Goal: Task Accomplishment & Management: Use online tool/utility

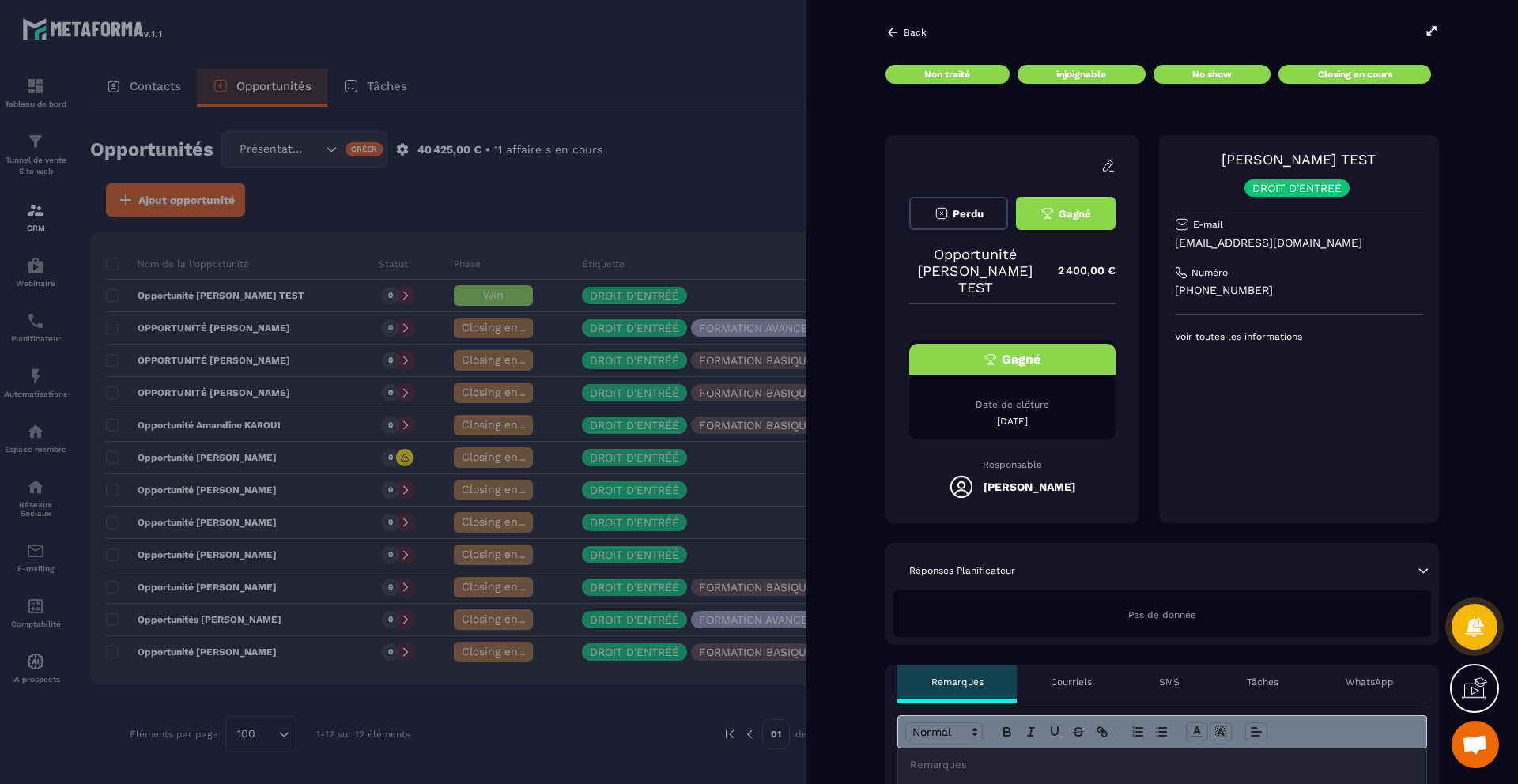
click at [895, 30] on icon at bounding box center [893, 32] width 14 height 14
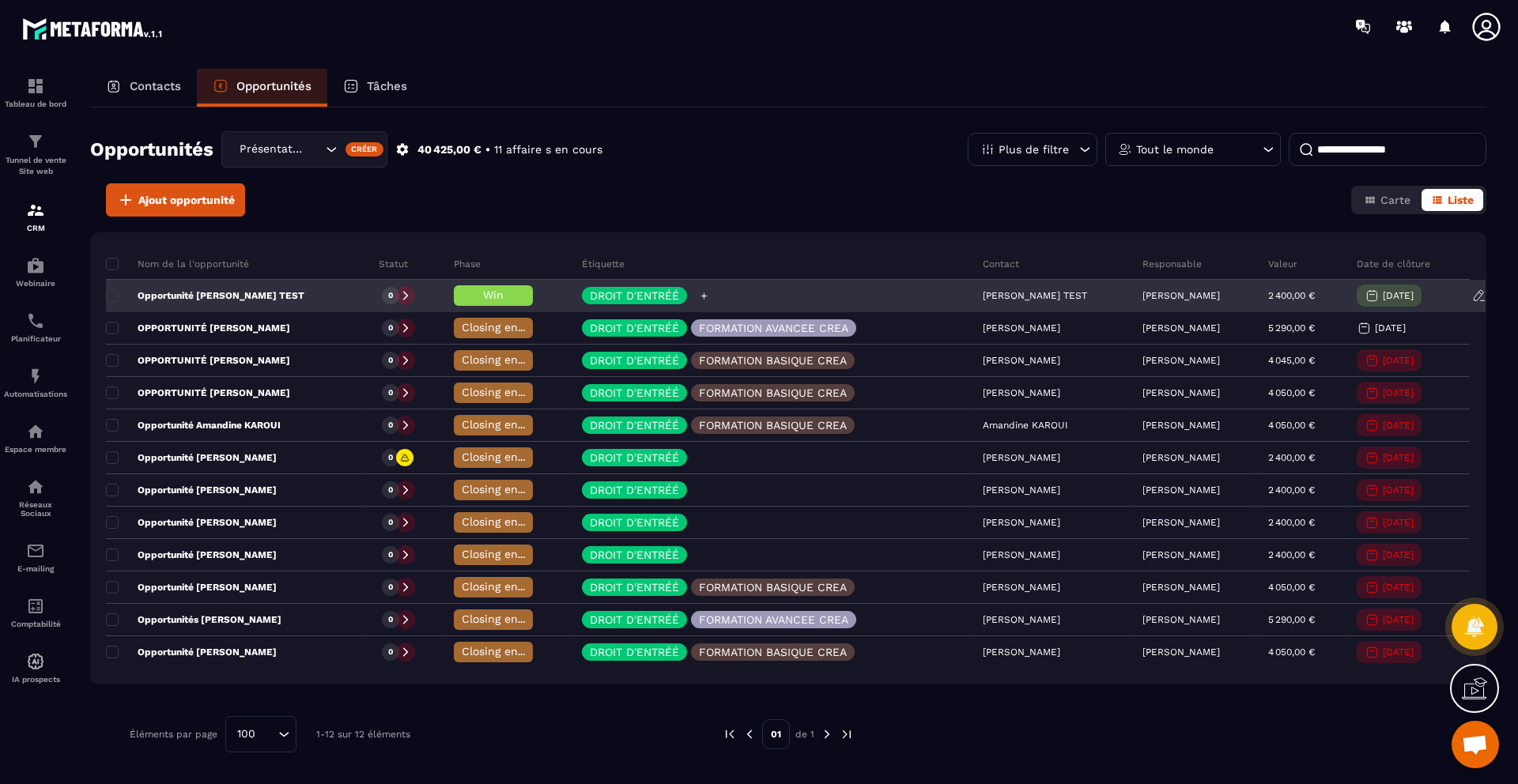
click at [625, 290] on p "DROIT D'ENTRÉÉ" at bounding box center [634, 295] width 89 height 11
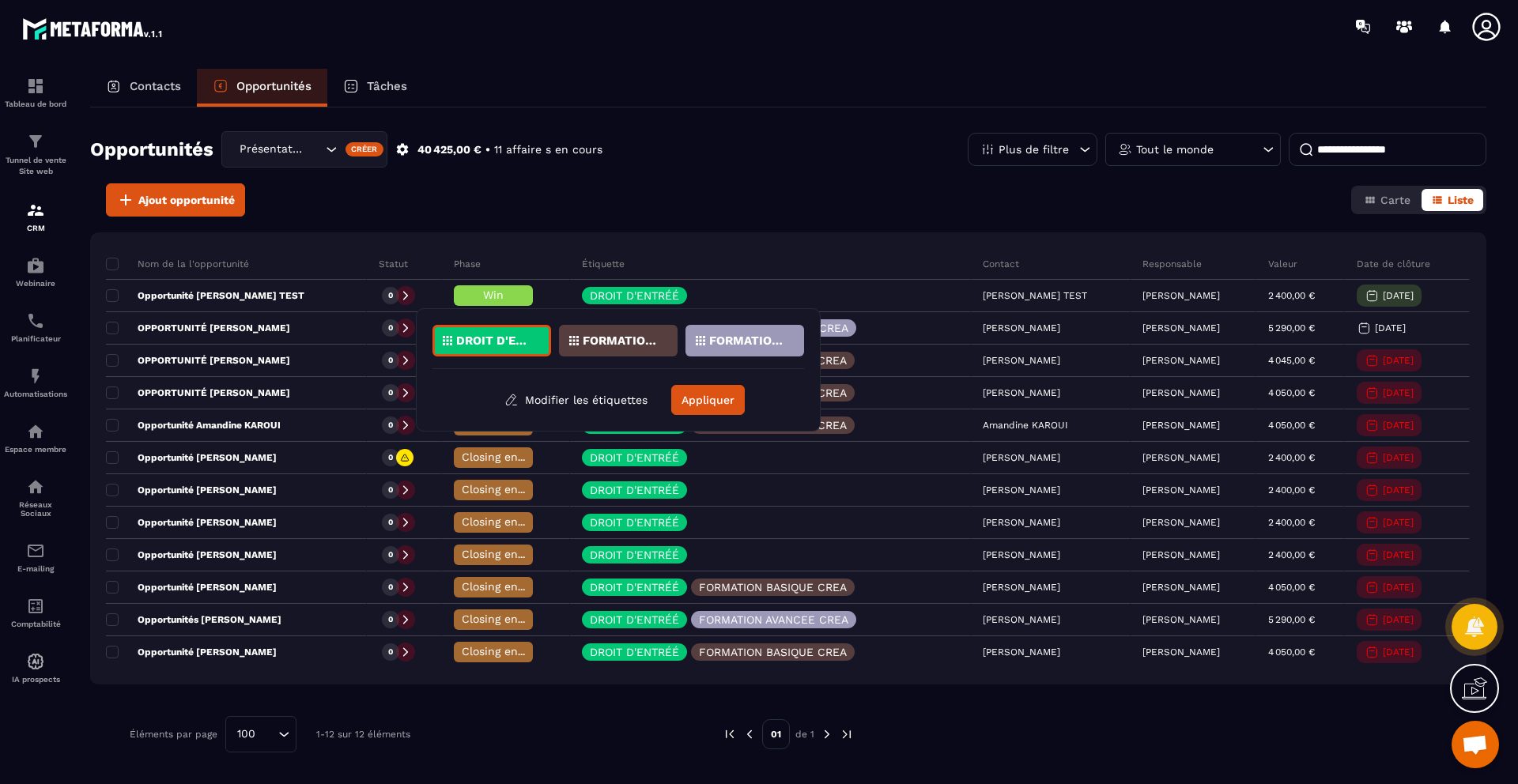
click at [508, 343] on p "DROIT D'ENTRÉÉ" at bounding box center [495, 340] width 77 height 11
click at [695, 407] on button "Appliquer" at bounding box center [708, 400] width 74 height 30
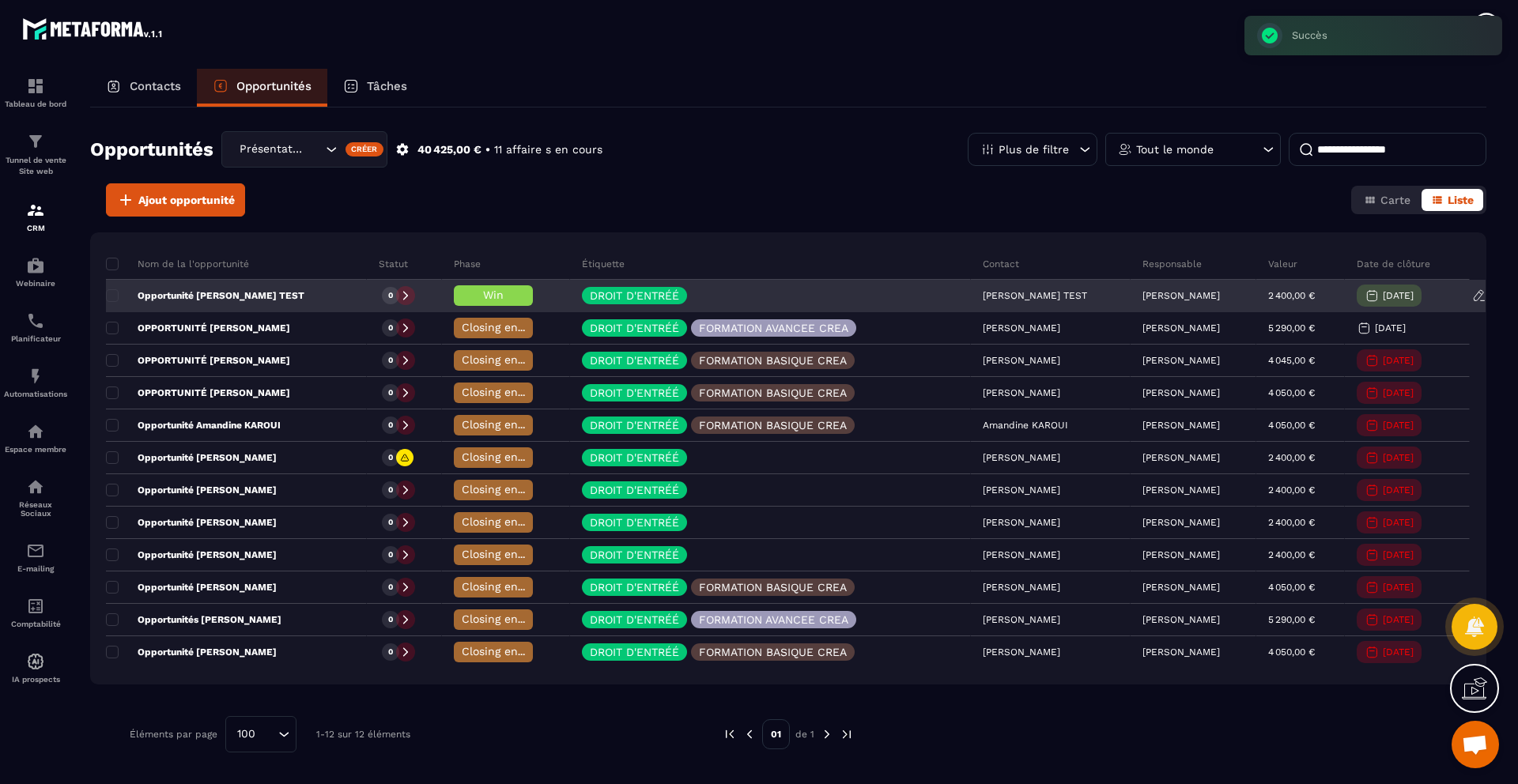
click at [483, 289] on span "Win" at bounding box center [493, 294] width 21 height 12
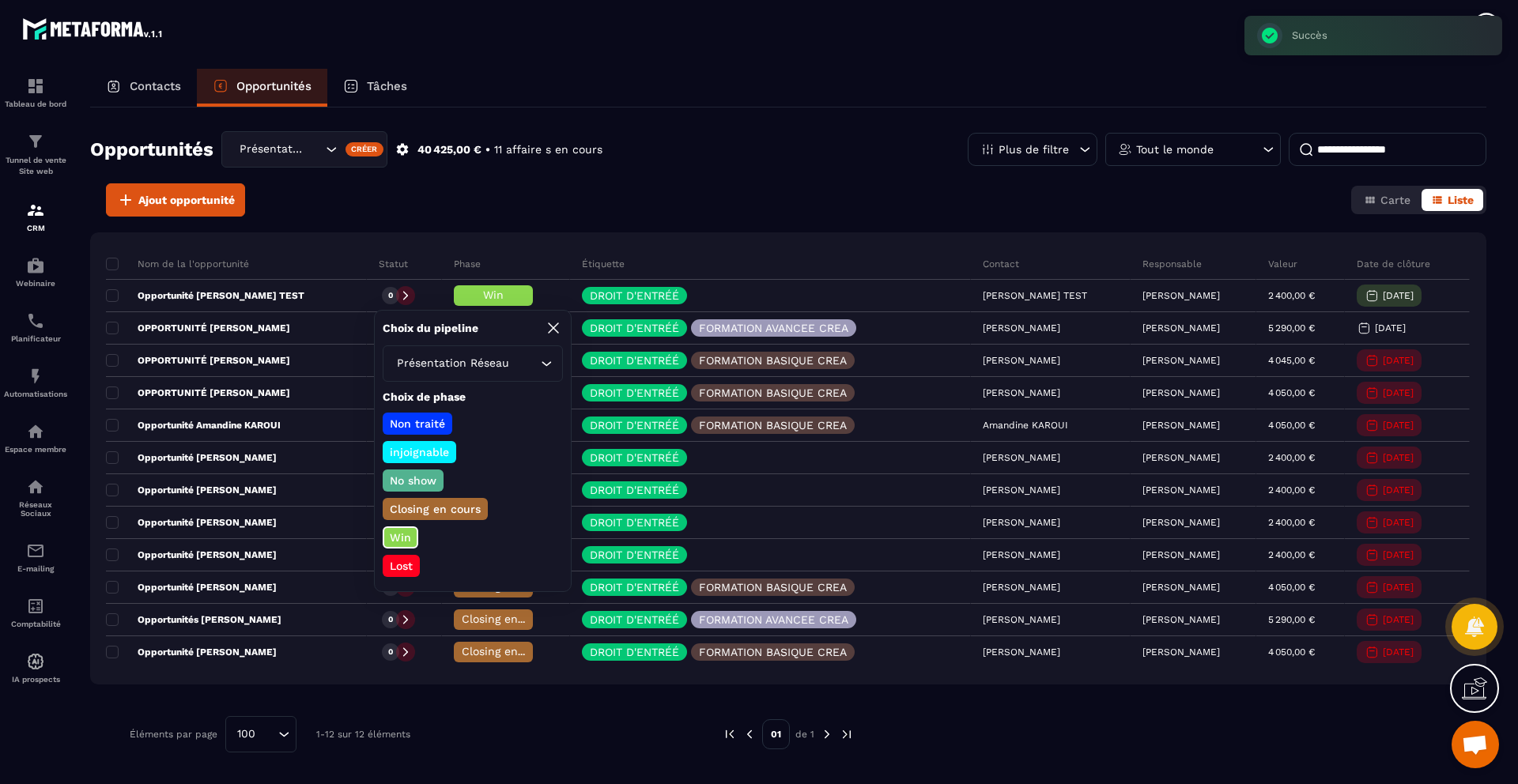
click at [412, 477] on p "No show" at bounding box center [413, 480] width 51 height 16
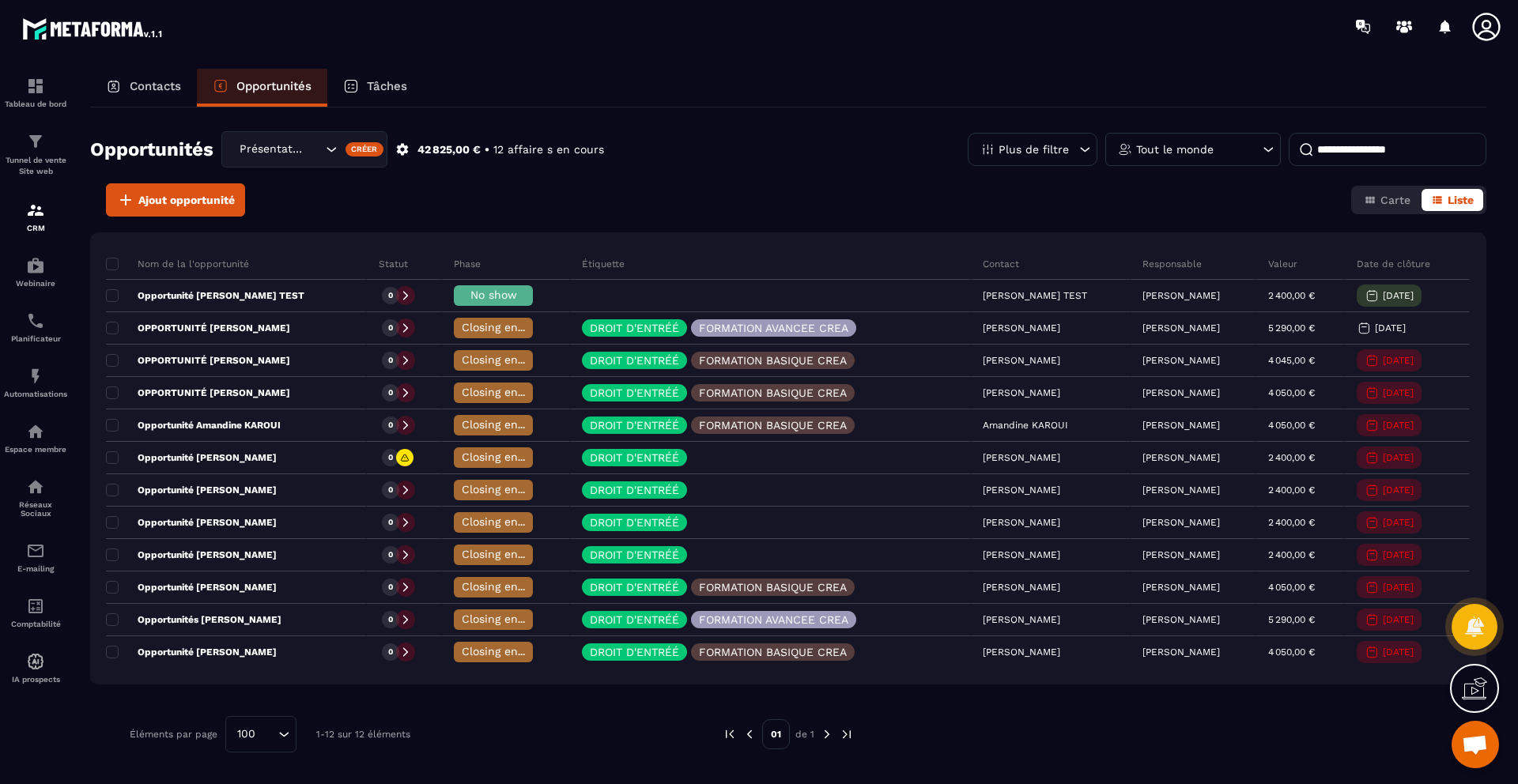
click at [679, 201] on div "Ajout opportunité Carte Liste" at bounding box center [788, 200] width 1396 height 33
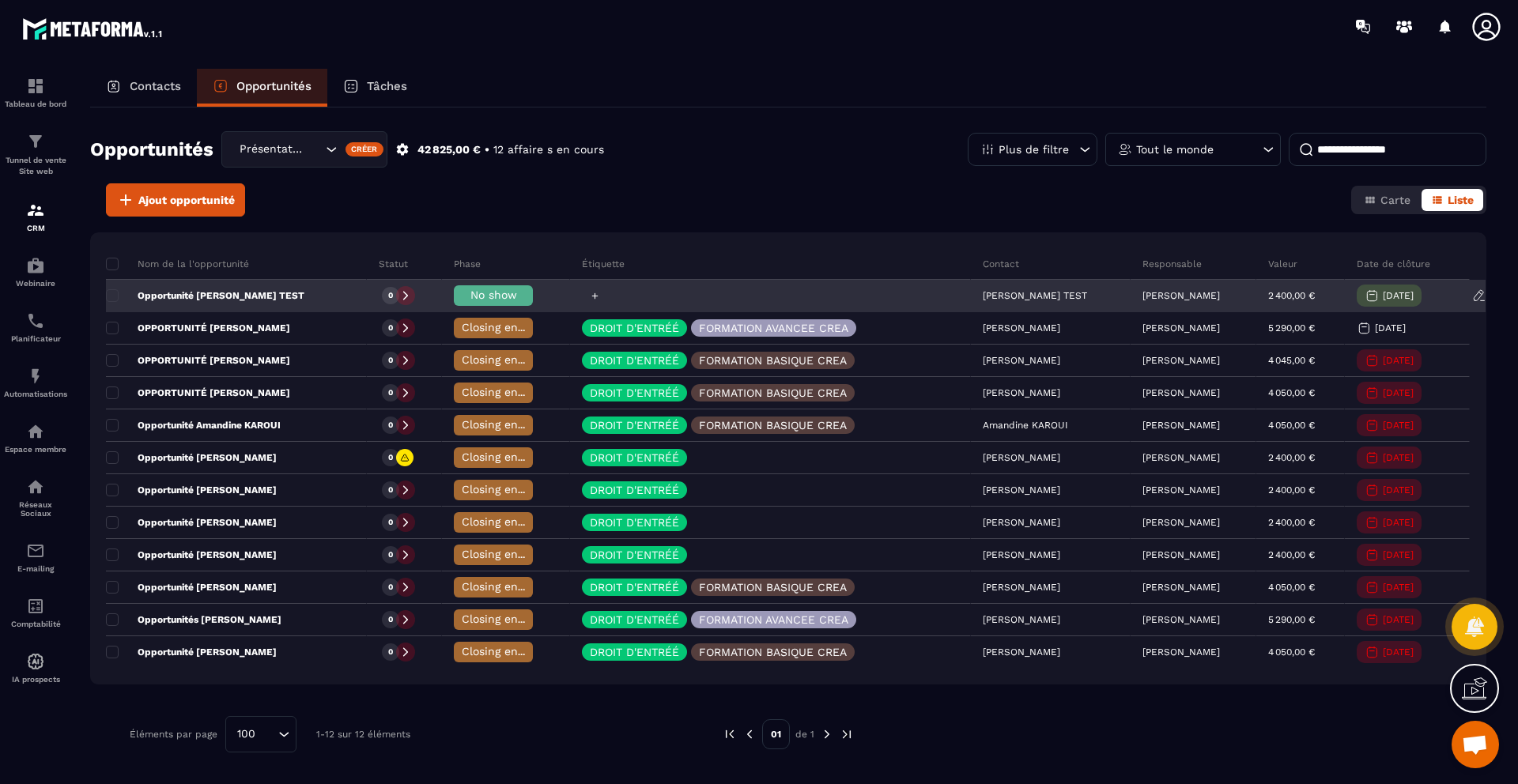
click at [586, 294] on div at bounding box center [594, 295] width 17 height 17
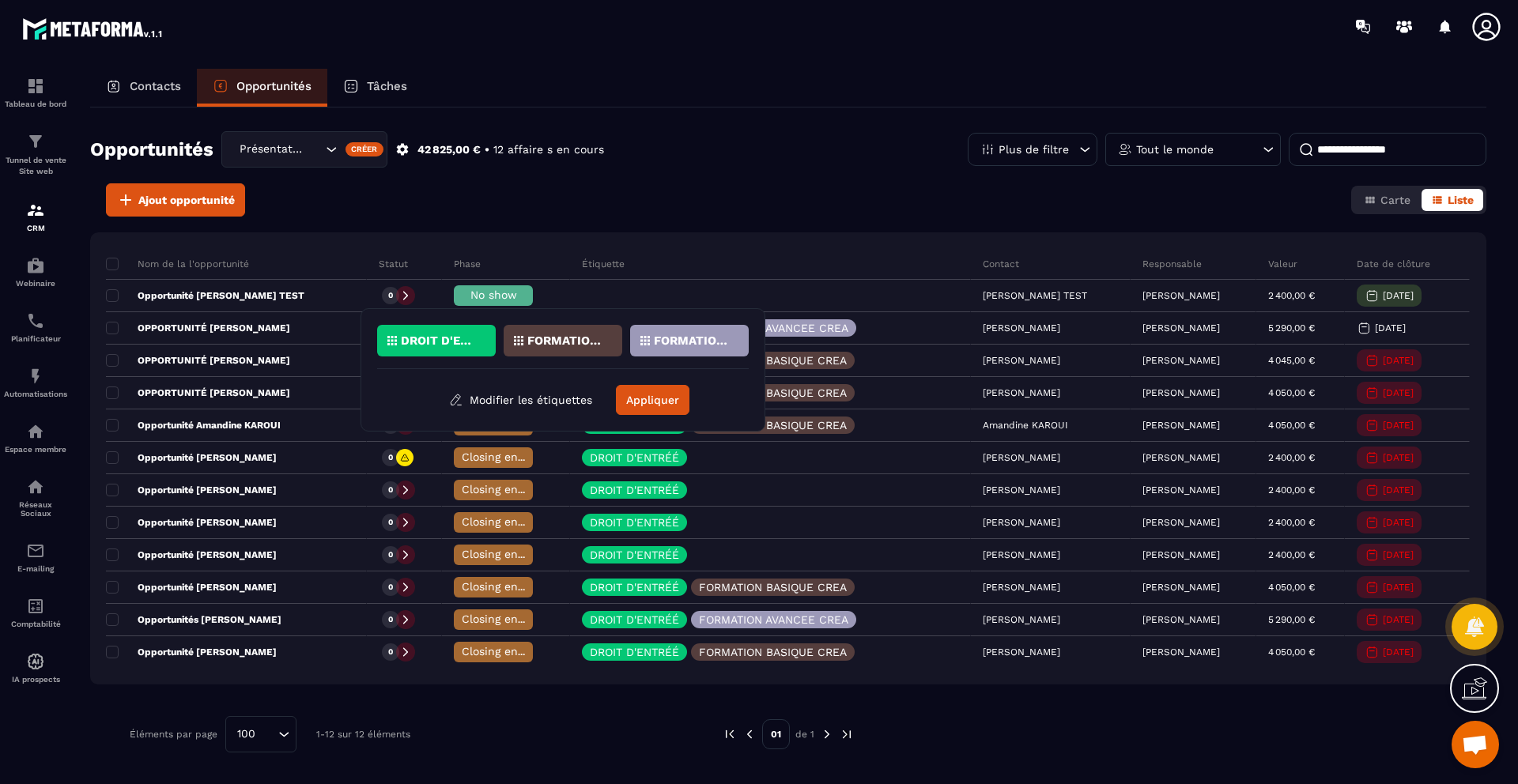
click at [467, 333] on div "DROIT D'ENTRÉÉ" at bounding box center [436, 341] width 118 height 31
click at [663, 406] on button "Appliquer" at bounding box center [653, 400] width 74 height 30
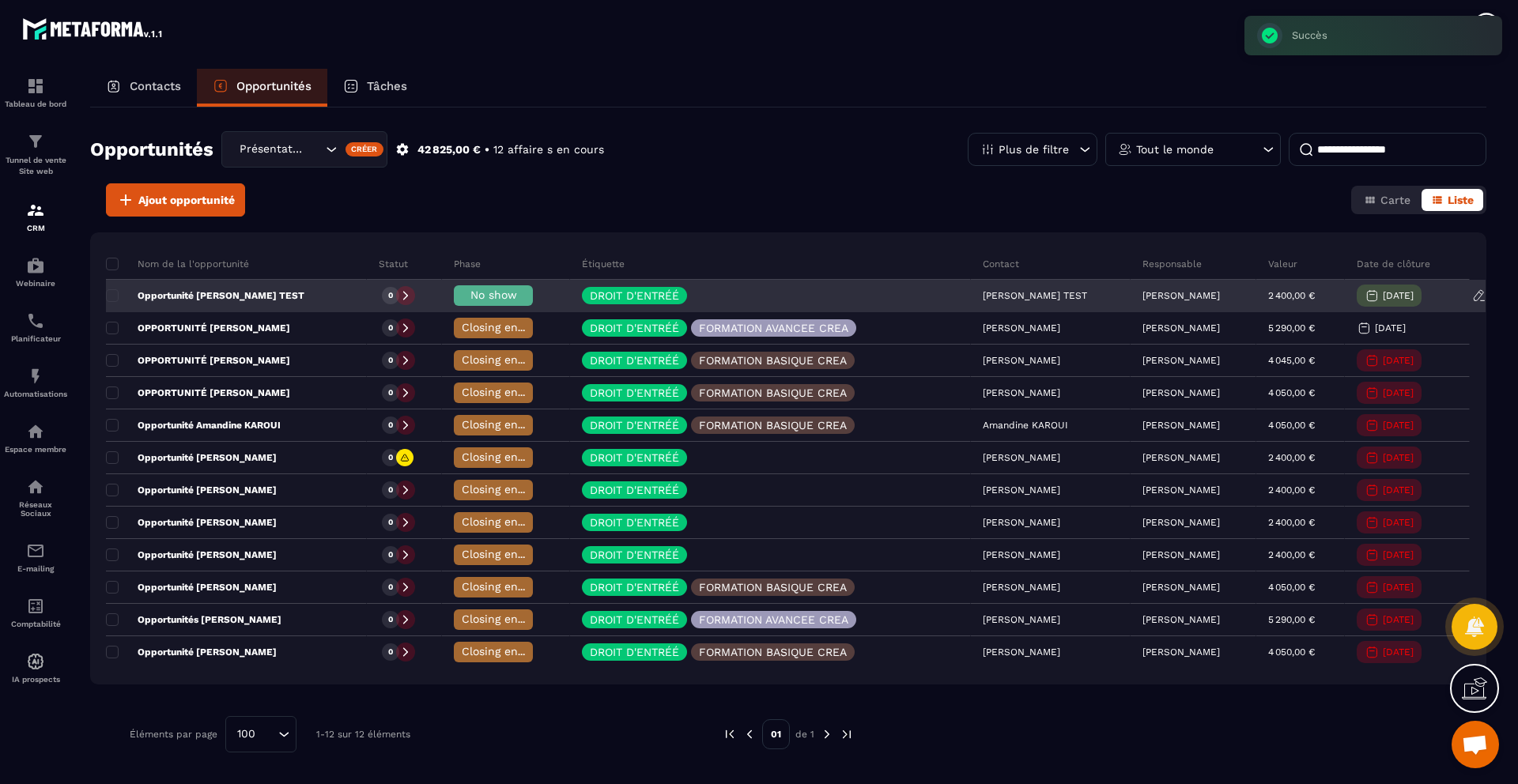
click at [488, 297] on span "No show" at bounding box center [494, 294] width 46 height 12
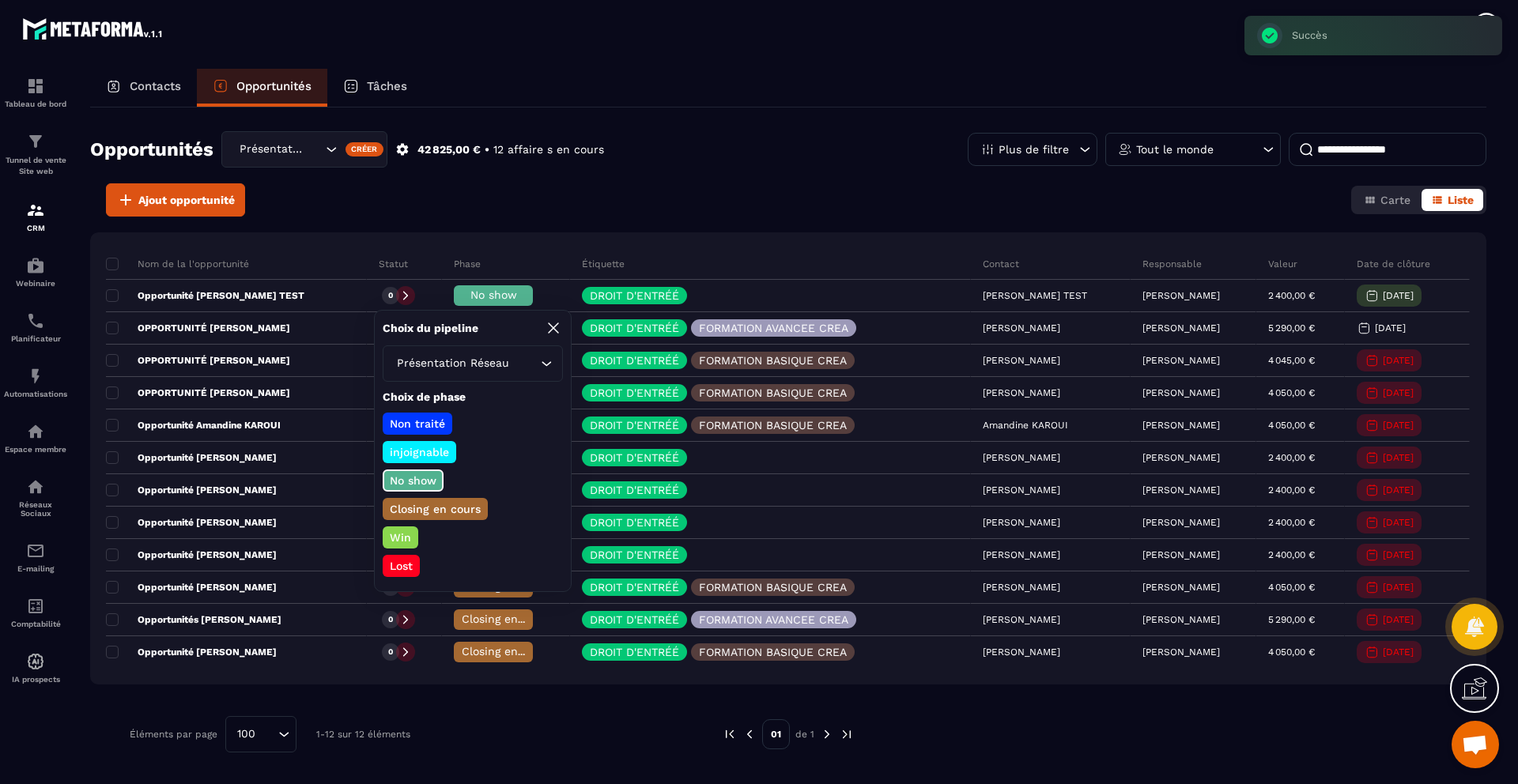
click at [398, 534] on p "Win" at bounding box center [400, 537] width 26 height 16
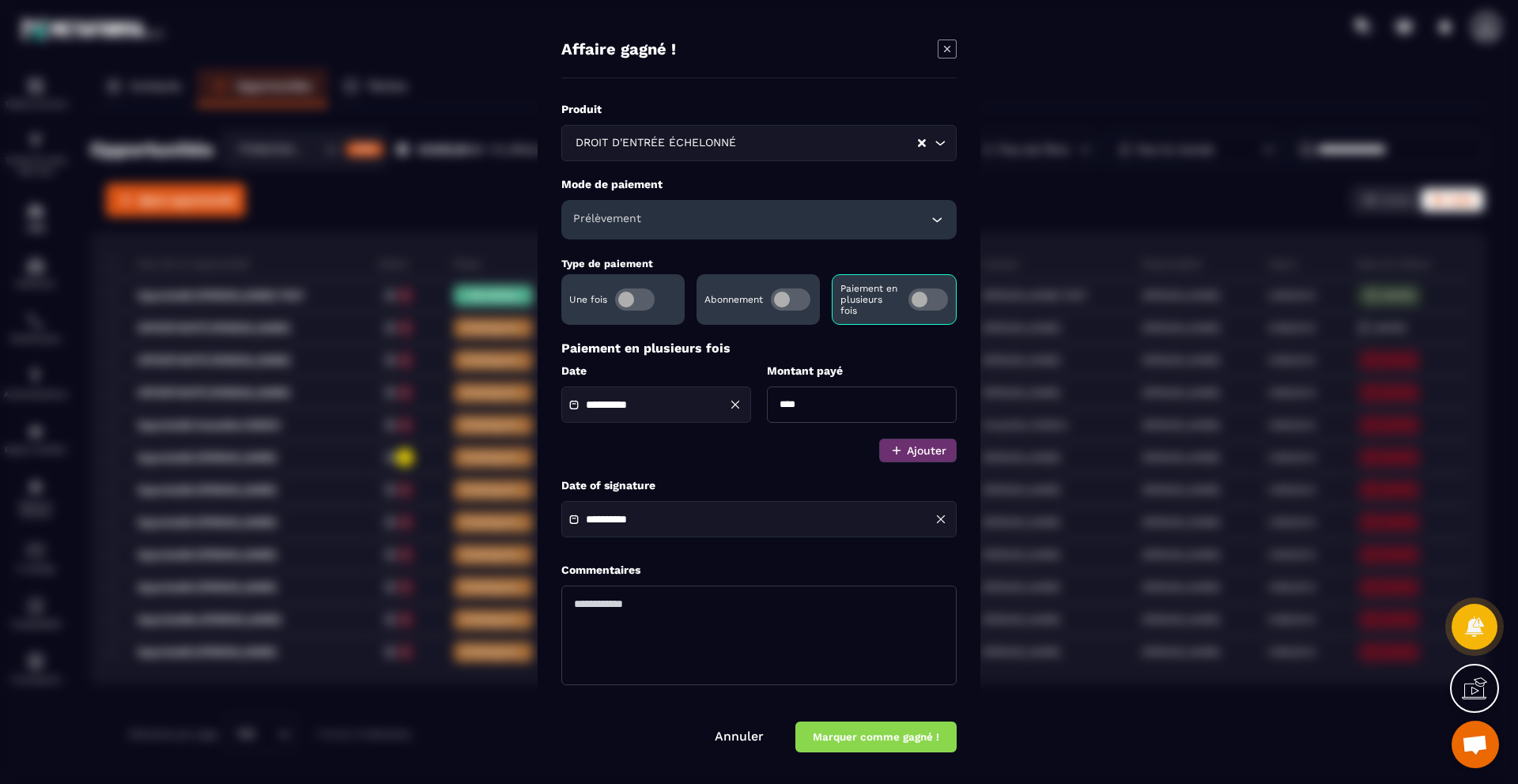
scroll to position [7, 0]
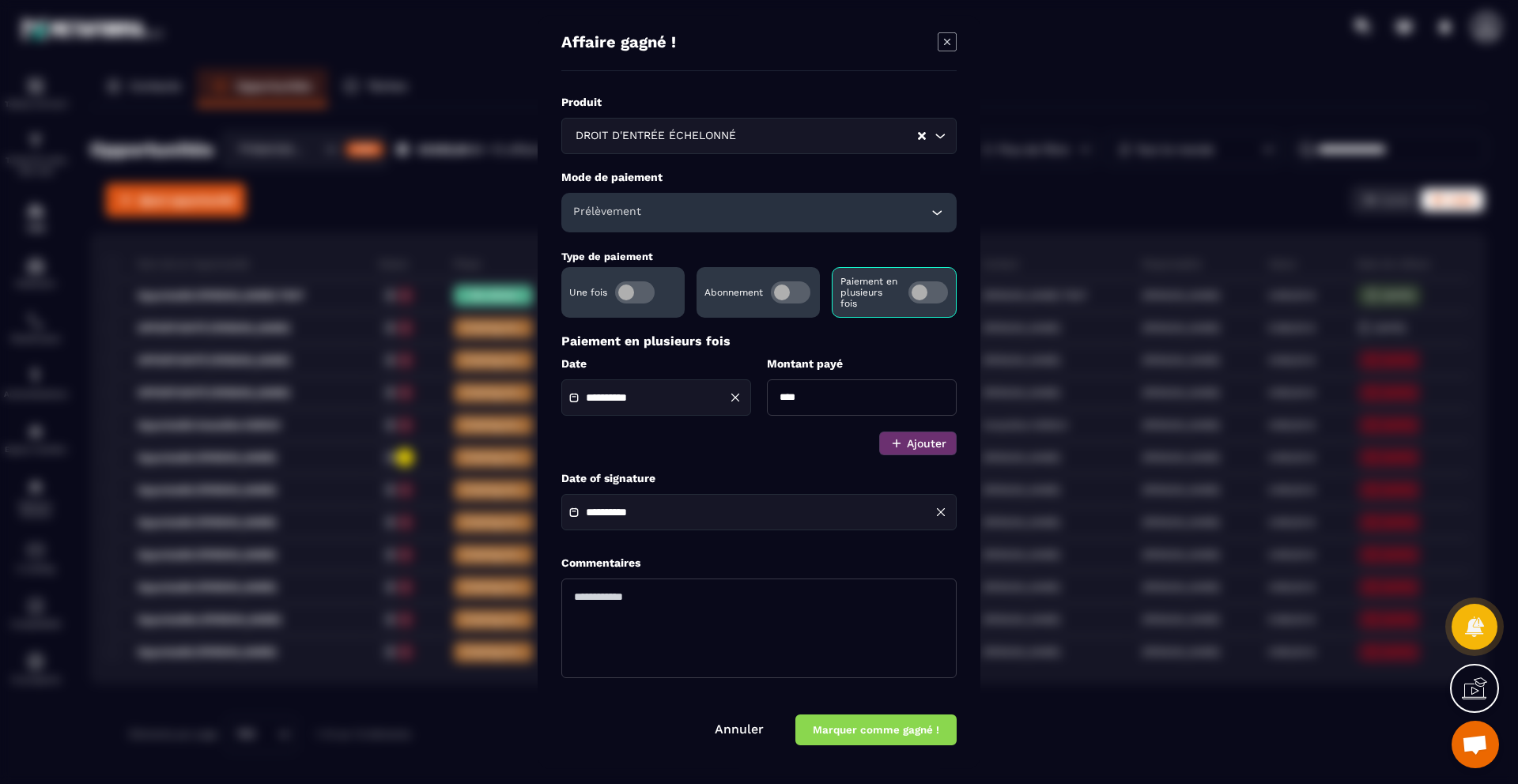
click at [927, 221] on div "Prélèvement" at bounding box center [759, 213] width 395 height 40
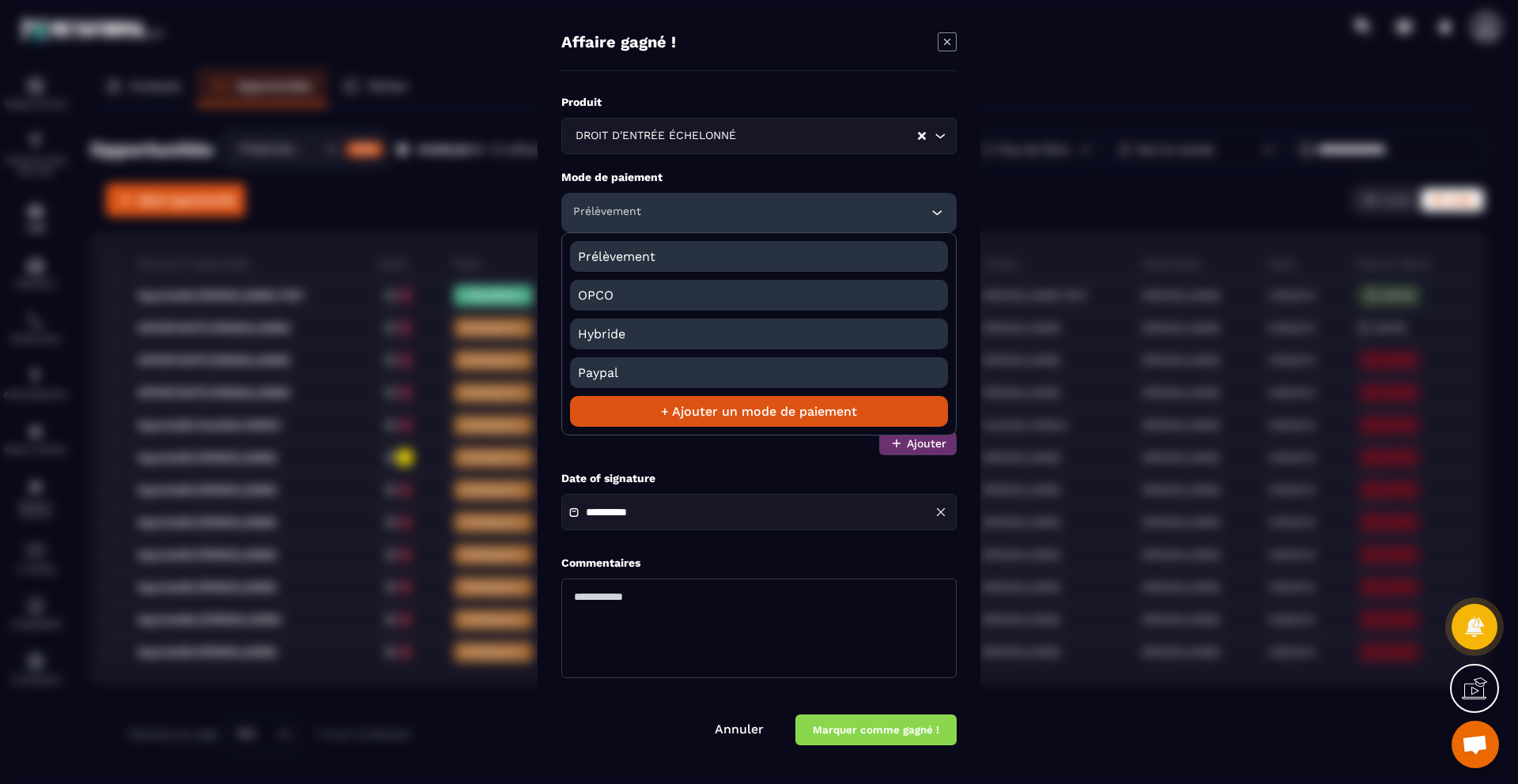
click at [699, 413] on li "+ Ajouter un mode de paiement" at bounding box center [759, 411] width 378 height 31
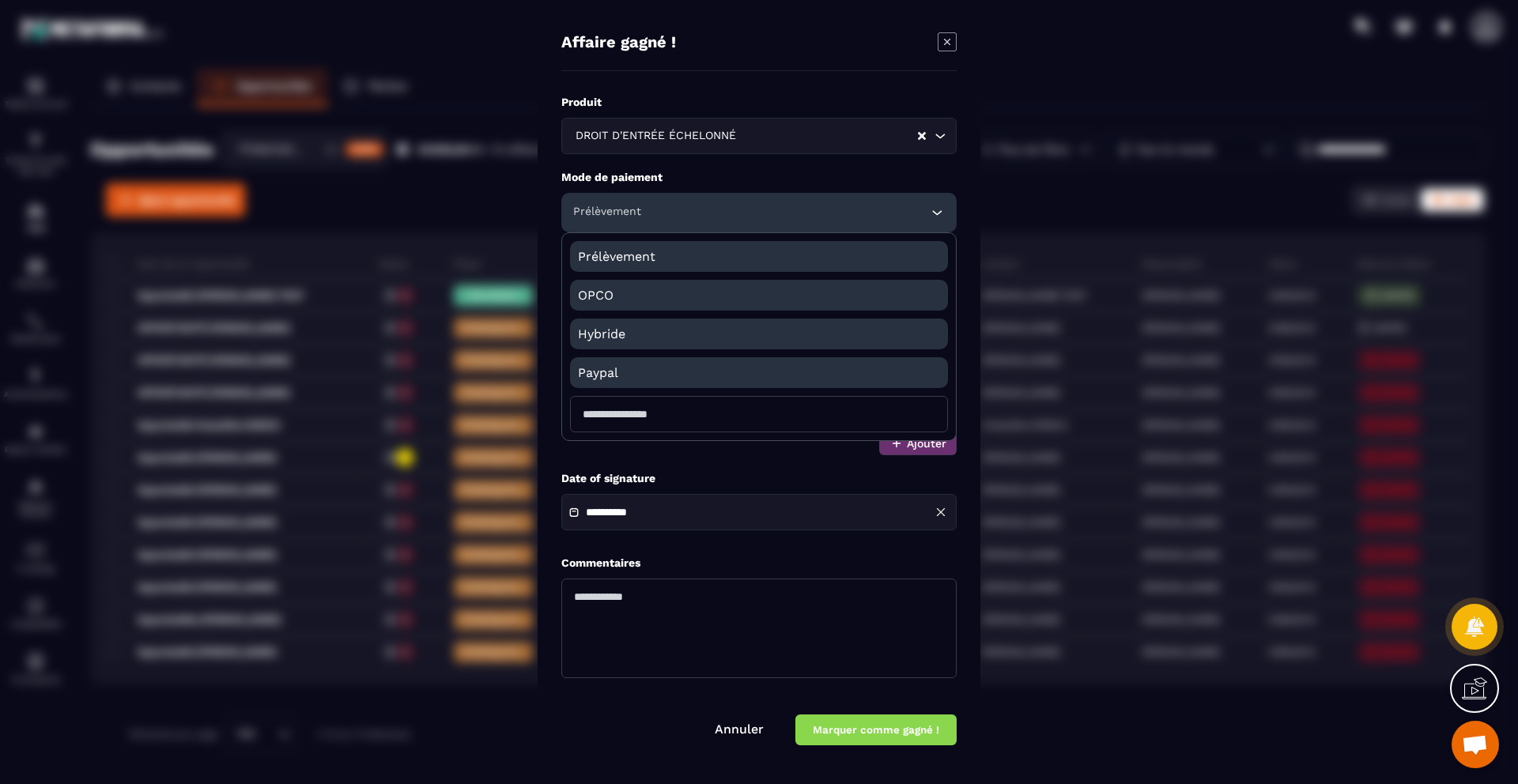
click at [714, 416] on input "Modal window" at bounding box center [759, 414] width 378 height 36
type input "******"
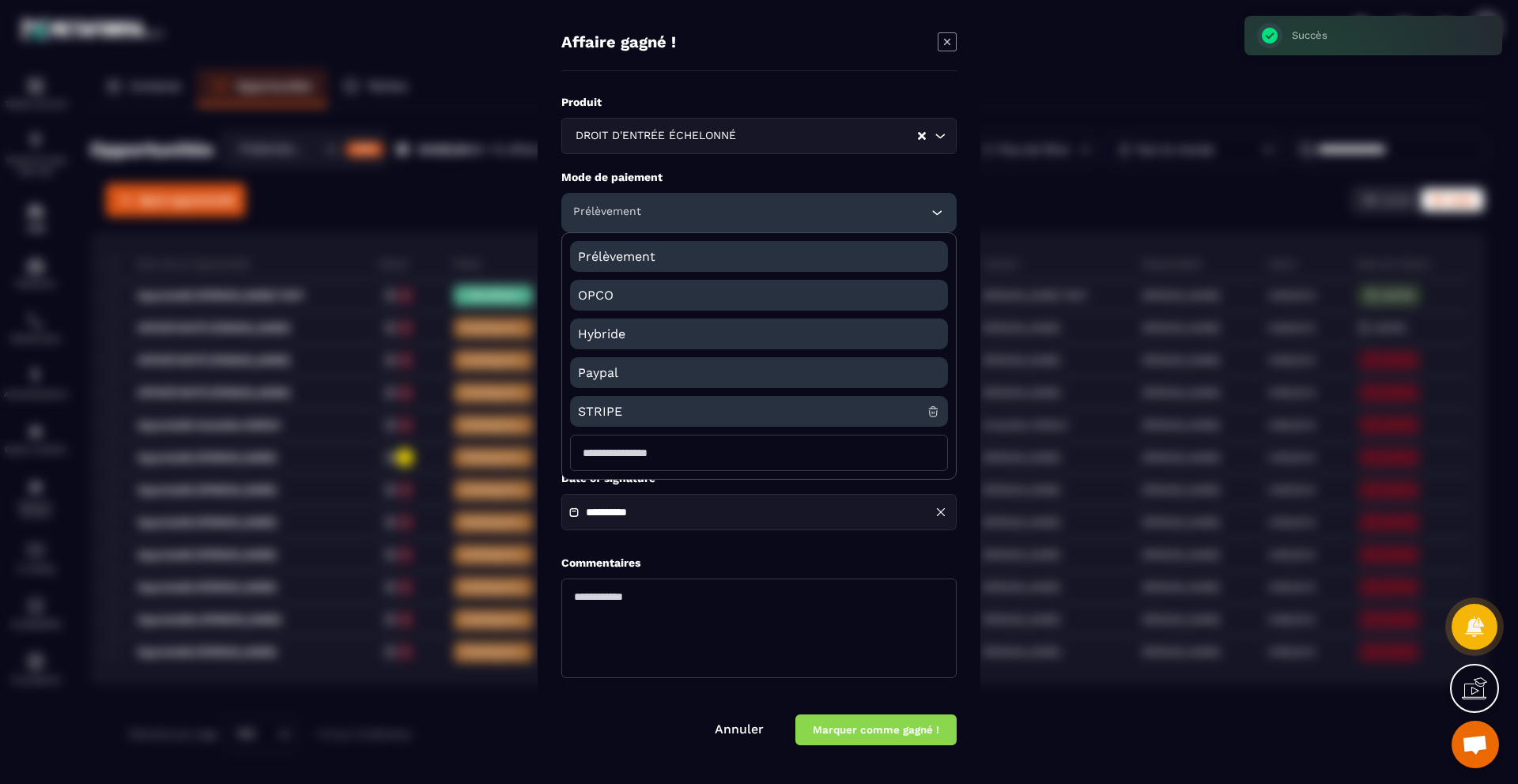
click at [668, 409] on span "STRIPE" at bounding box center [753, 411] width 349 height 31
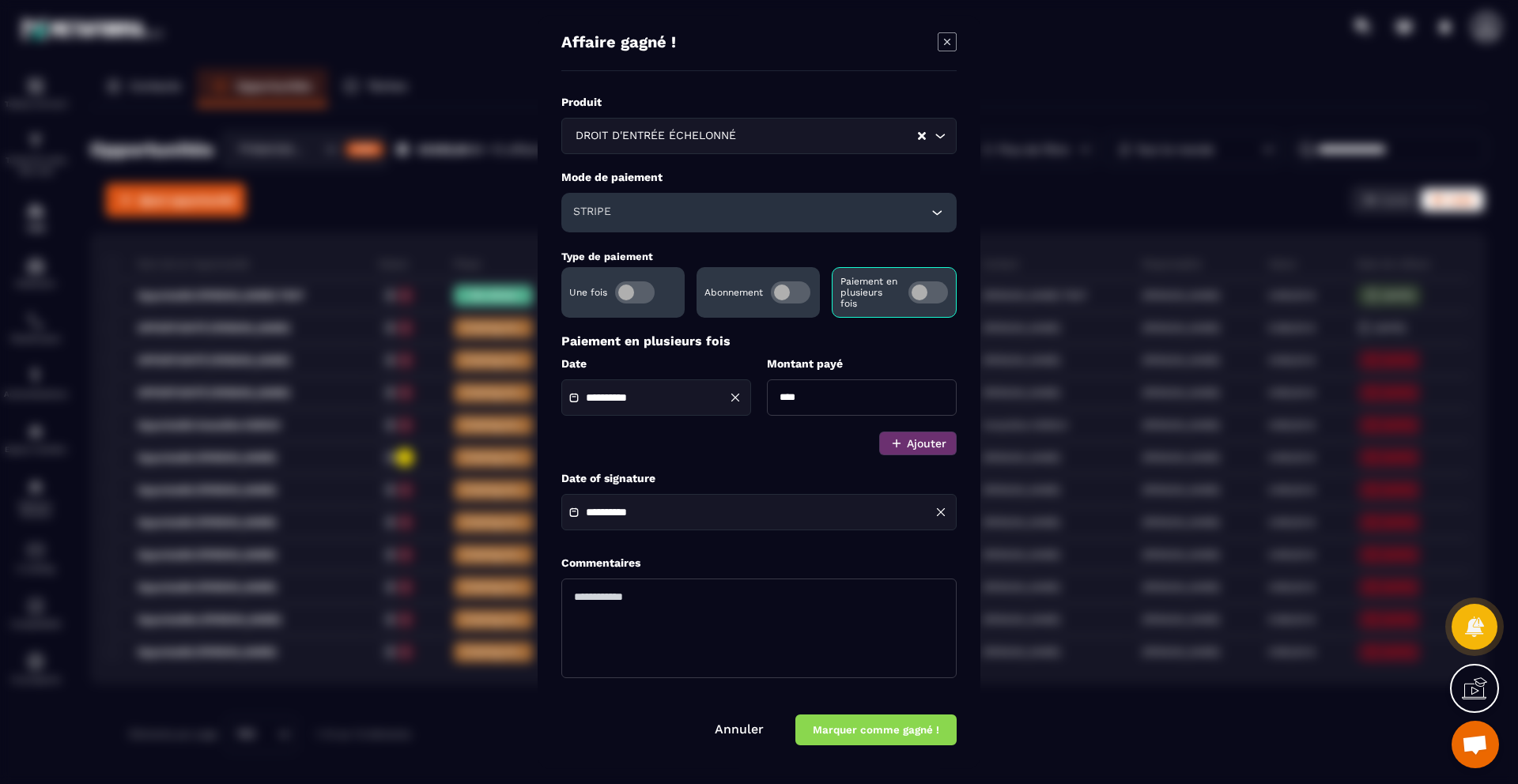
click at [848, 729] on button "Marquer comme gagné !" at bounding box center [876, 729] width 161 height 31
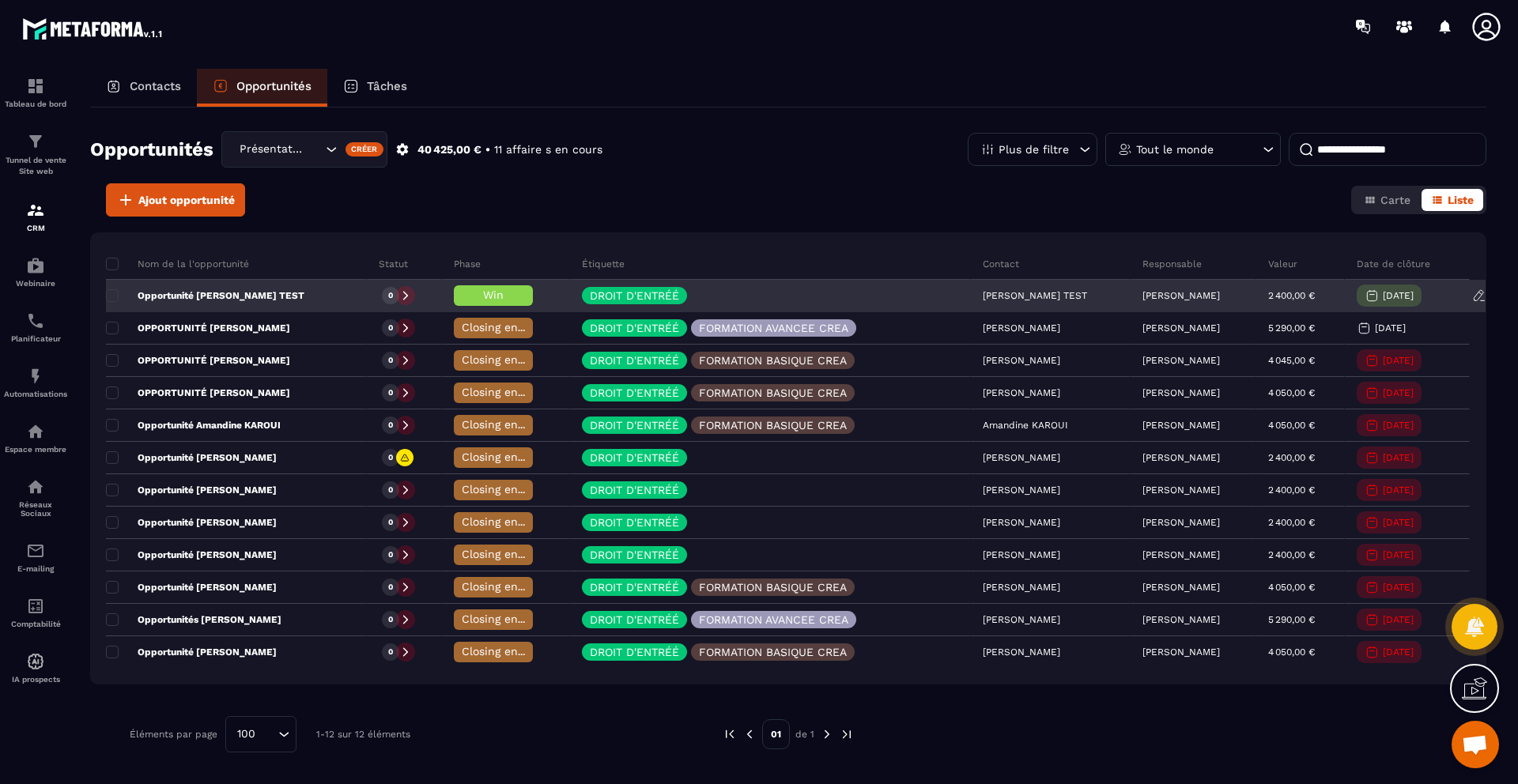
click at [483, 292] on span "Win" at bounding box center [493, 294] width 21 height 12
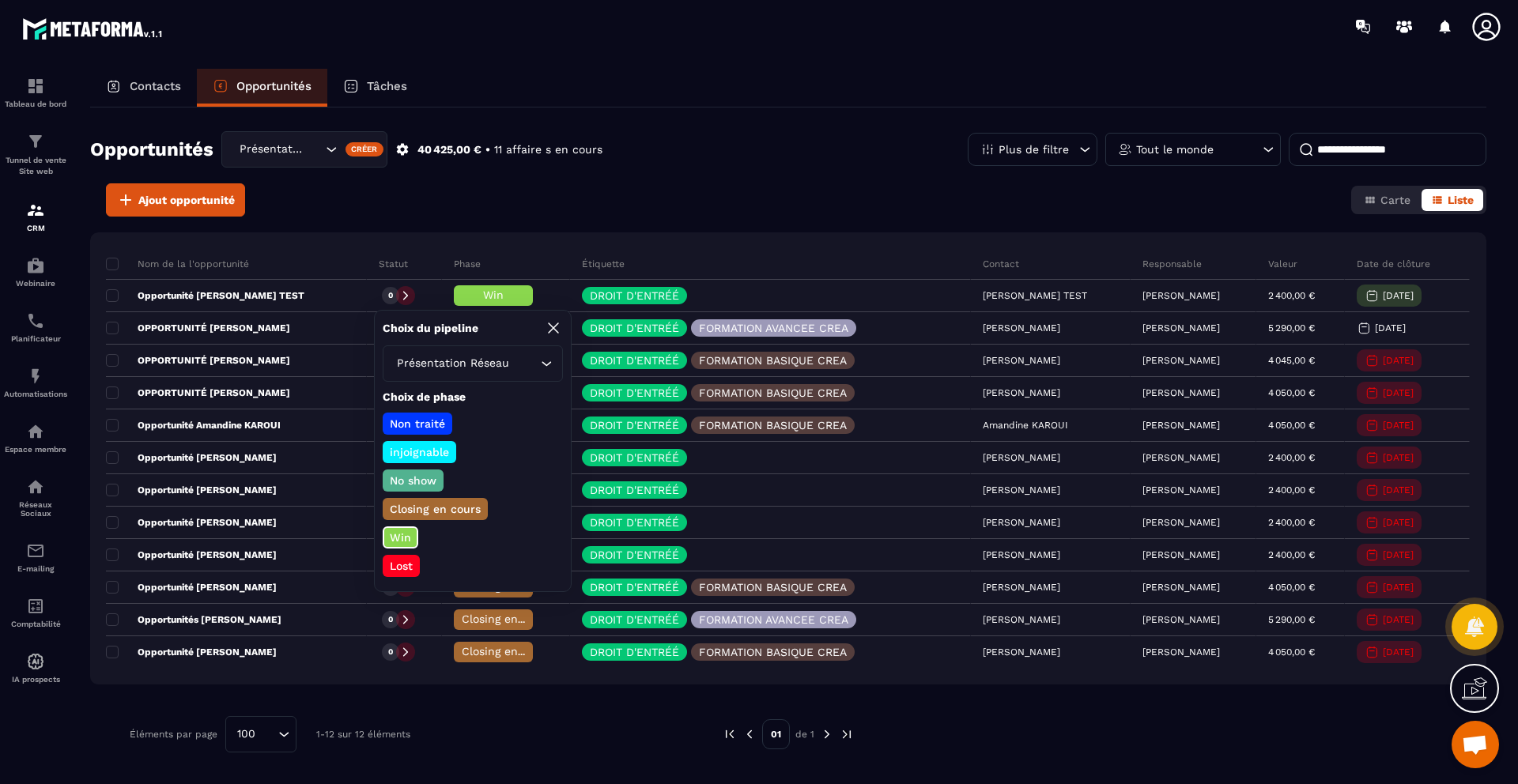
click at [618, 189] on div "Ajout opportunité Carte Liste" at bounding box center [788, 200] width 1396 height 33
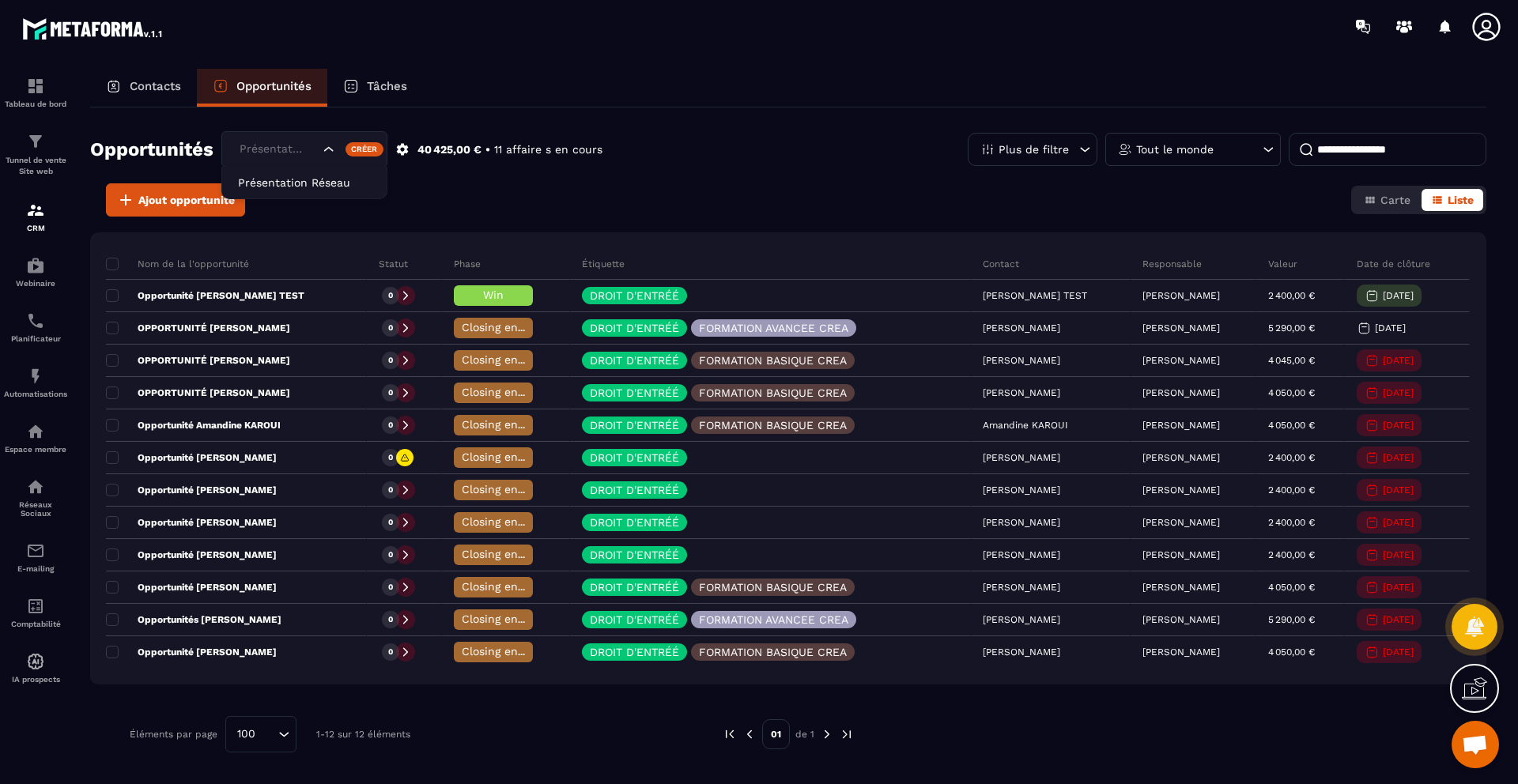
click at [279, 148] on div "Présentation Réseau" at bounding box center [277, 149] width 87 height 17
click at [279, 148] on input "Search for option" at bounding box center [277, 149] width 84 height 17
click at [544, 240] on div "Nom de la l'opportunité Statut Phase Étiquette Contact Responsable Valeur Date …" at bounding box center [788, 458] width 1396 height 452
click at [42, 90] on img at bounding box center [36, 86] width 19 height 19
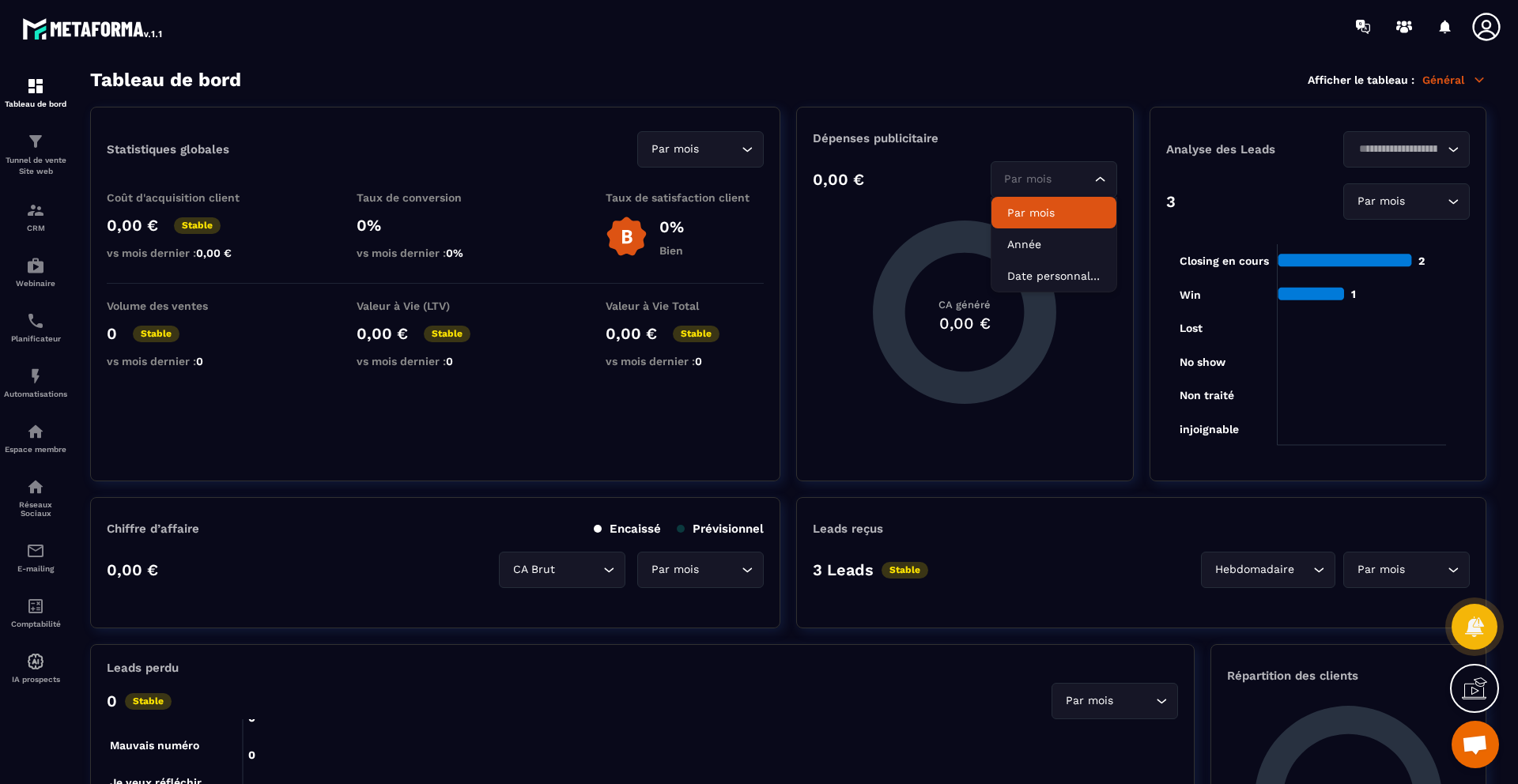
click at [1085, 173] on input "Search for option" at bounding box center [1046, 179] width 90 height 17
click at [888, 183] on div "0,00 € Par mois Loading... Par mois Année Date personnalisée" at bounding box center [965, 179] width 304 height 36
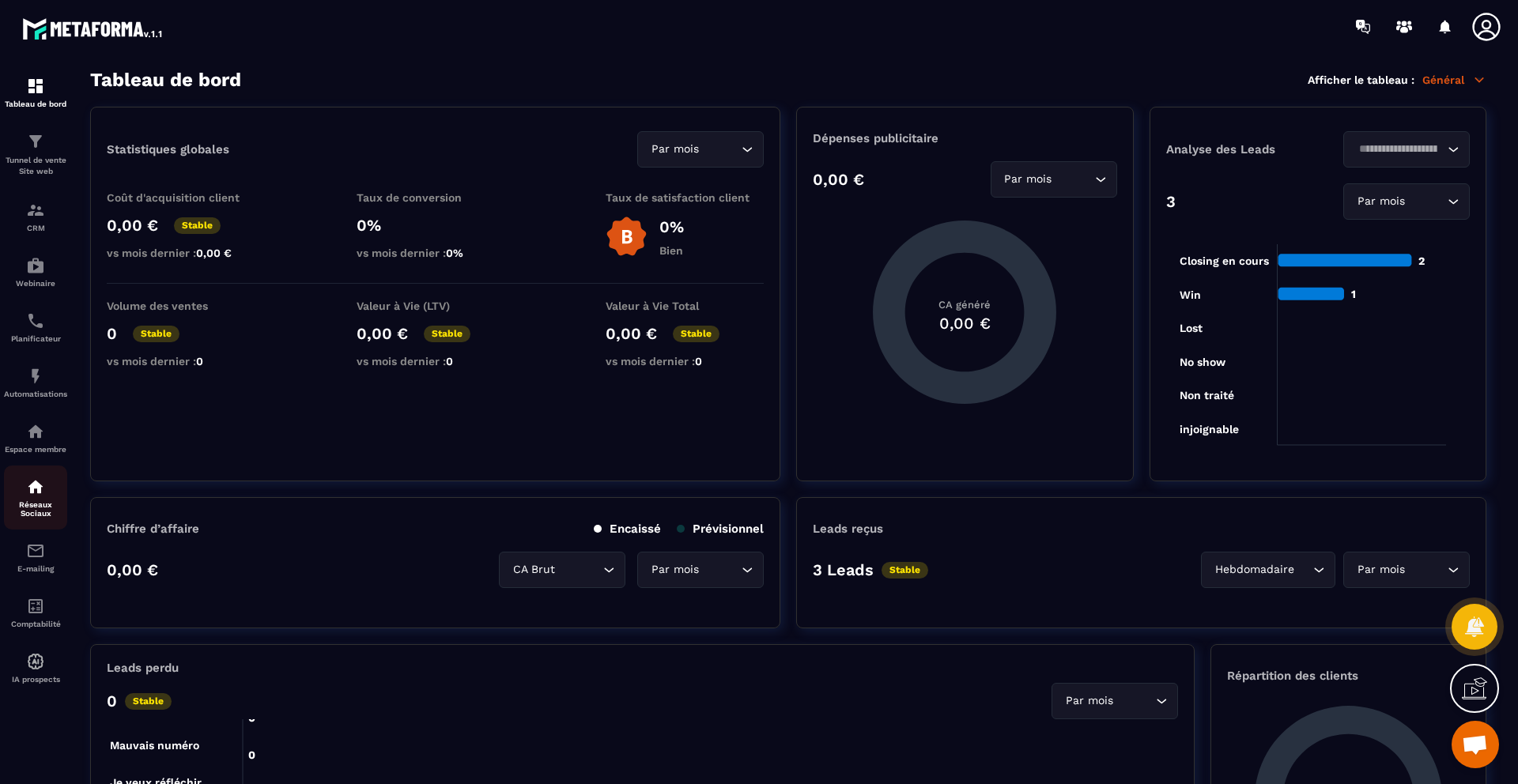
click at [19, 499] on div "Réseaux Sociaux" at bounding box center [36, 497] width 63 height 41
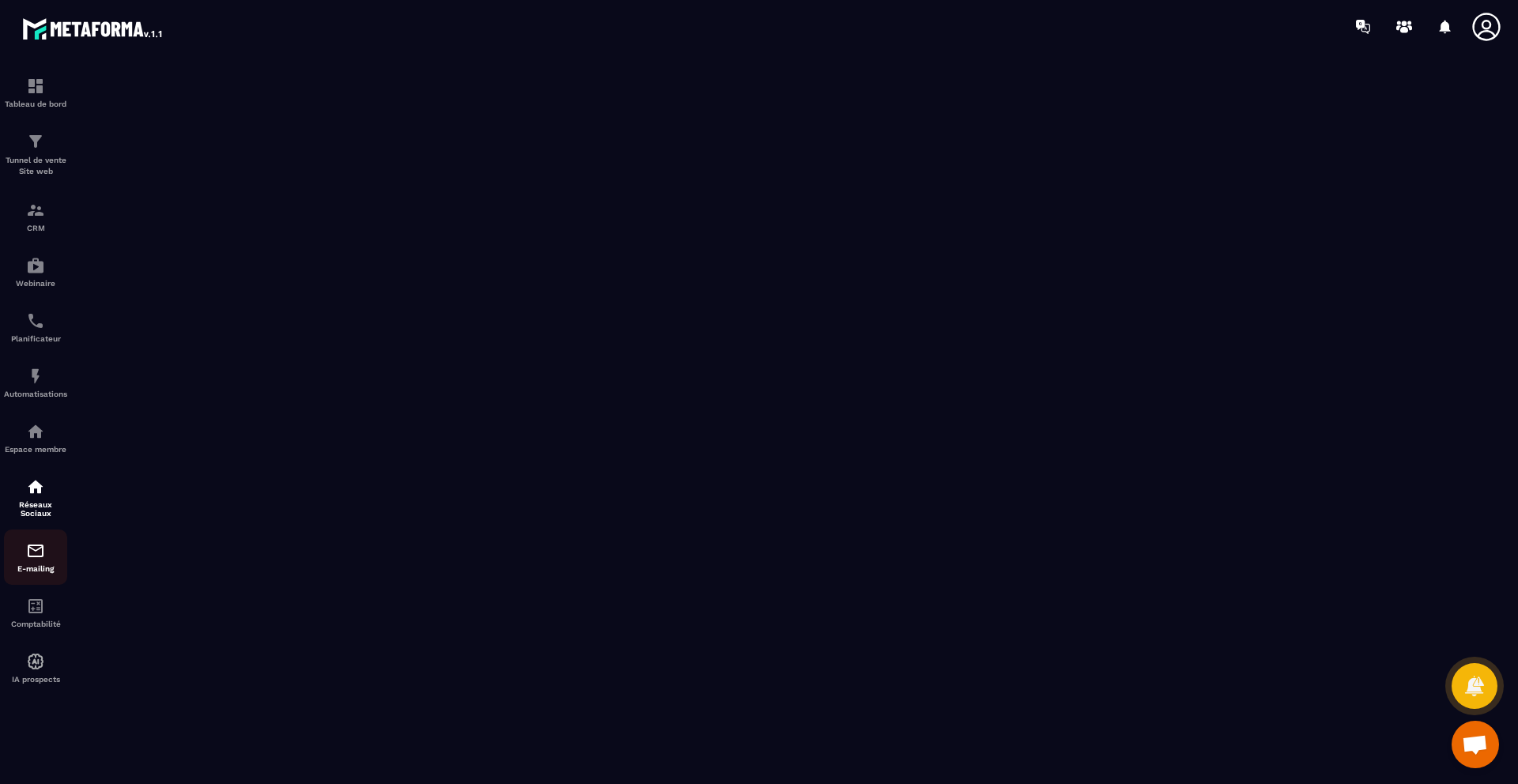
click at [26, 548] on img at bounding box center [36, 551] width 19 height 19
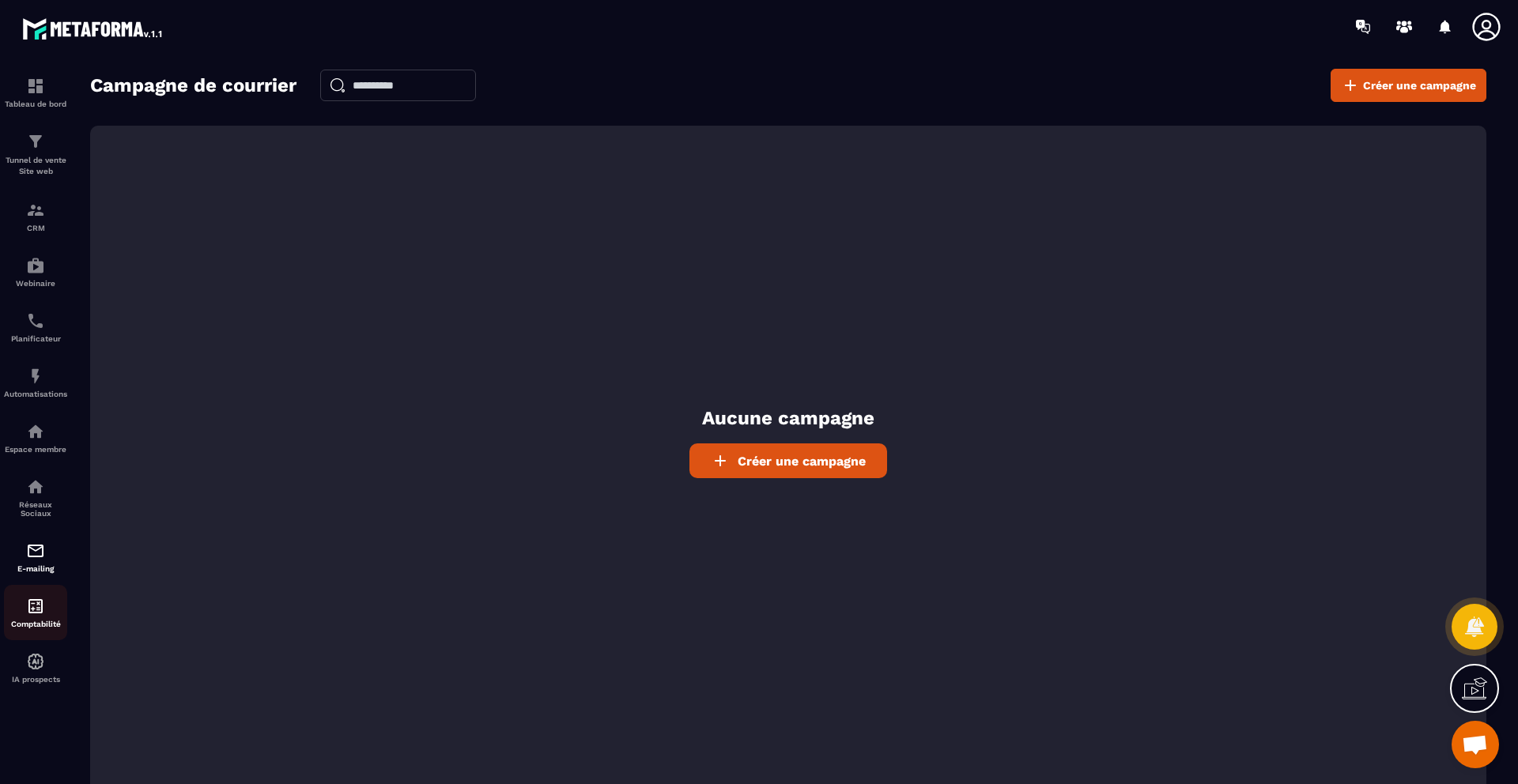
click at [22, 617] on div "Comptabilité" at bounding box center [36, 613] width 63 height 31
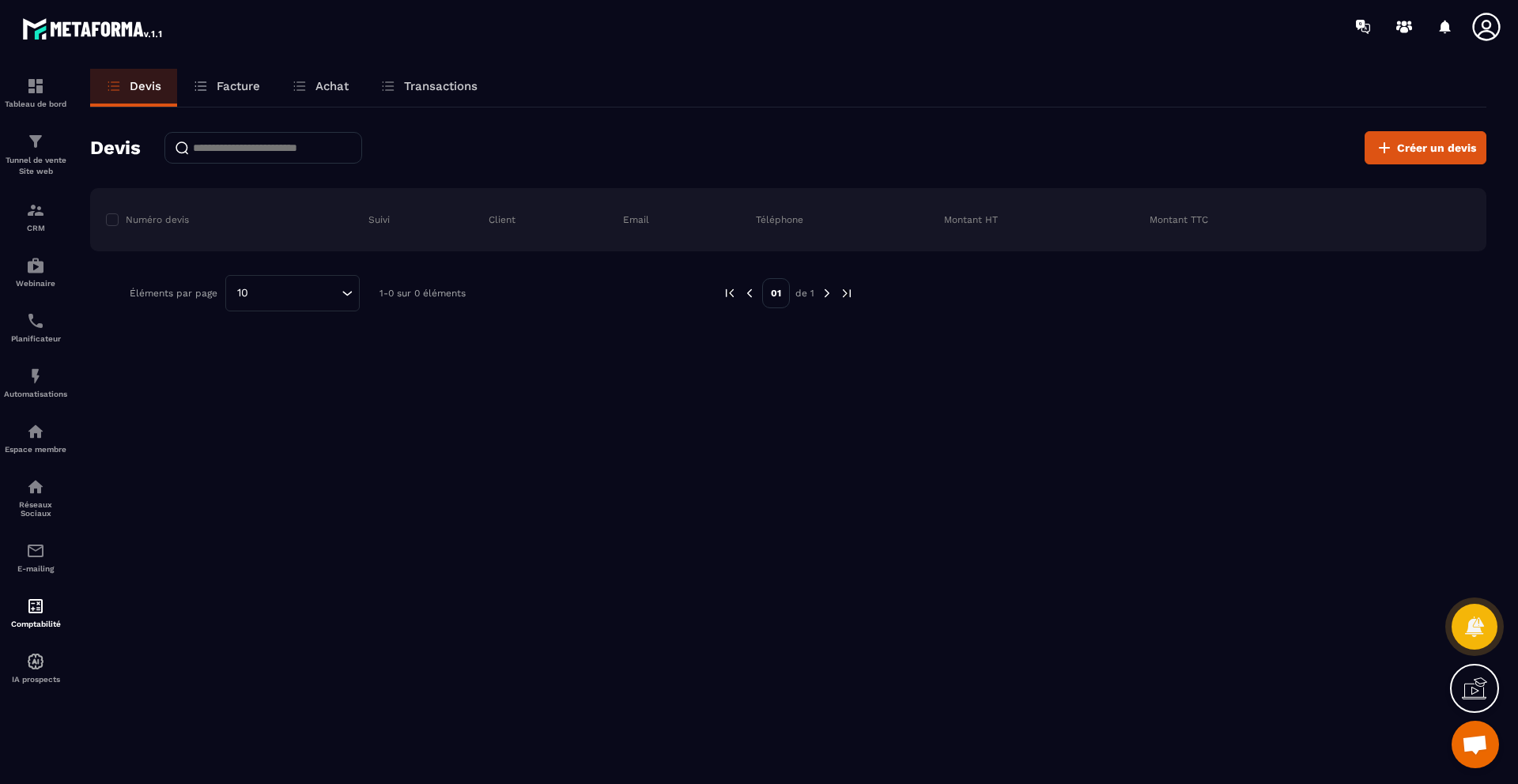
click at [211, 69] on link "Facture" at bounding box center [226, 88] width 98 height 38
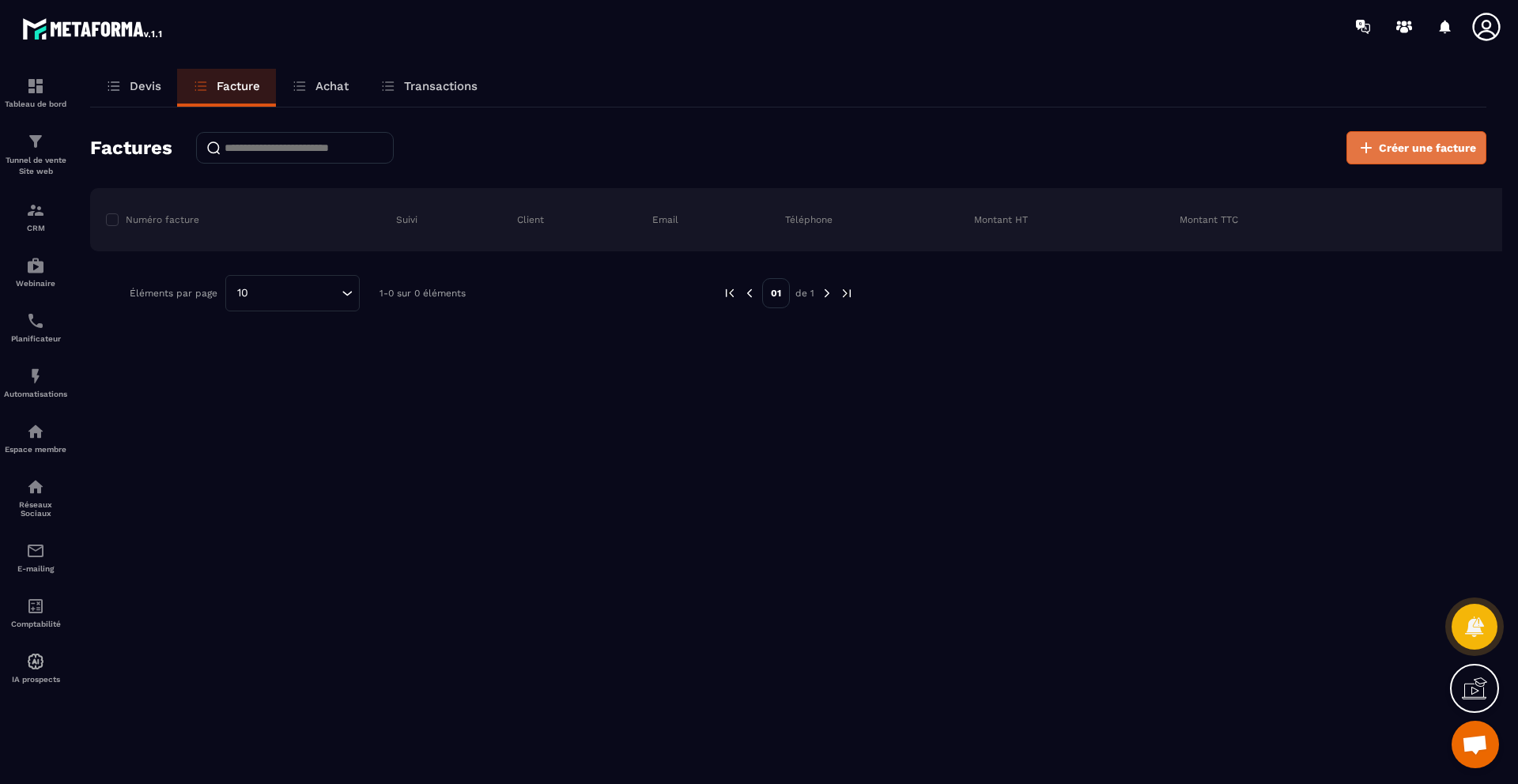
click at [1375, 148] on icon at bounding box center [1366, 147] width 19 height 19
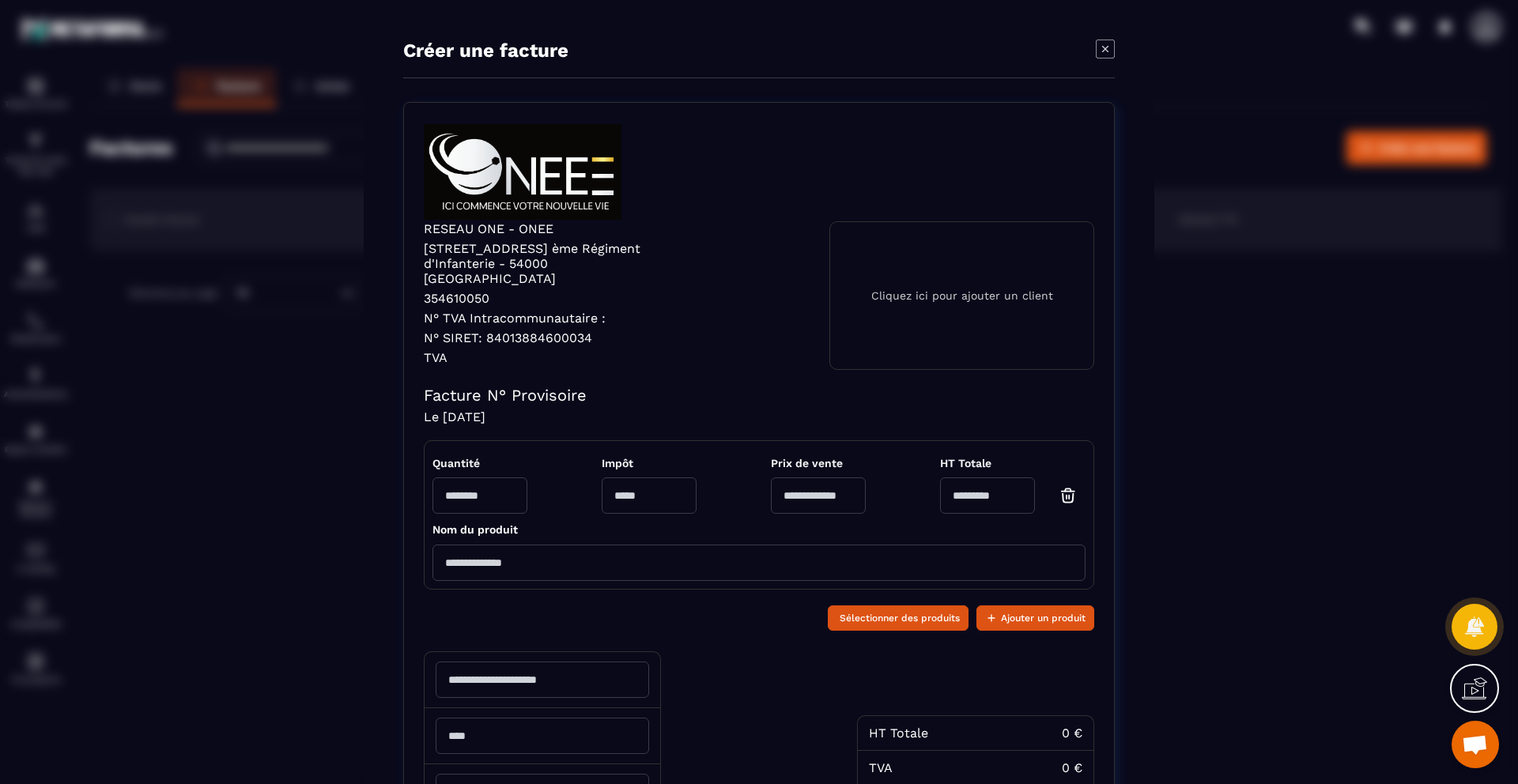
click at [952, 274] on div "Cliquez ici pour ajouter un client" at bounding box center [962, 296] width 265 height 149
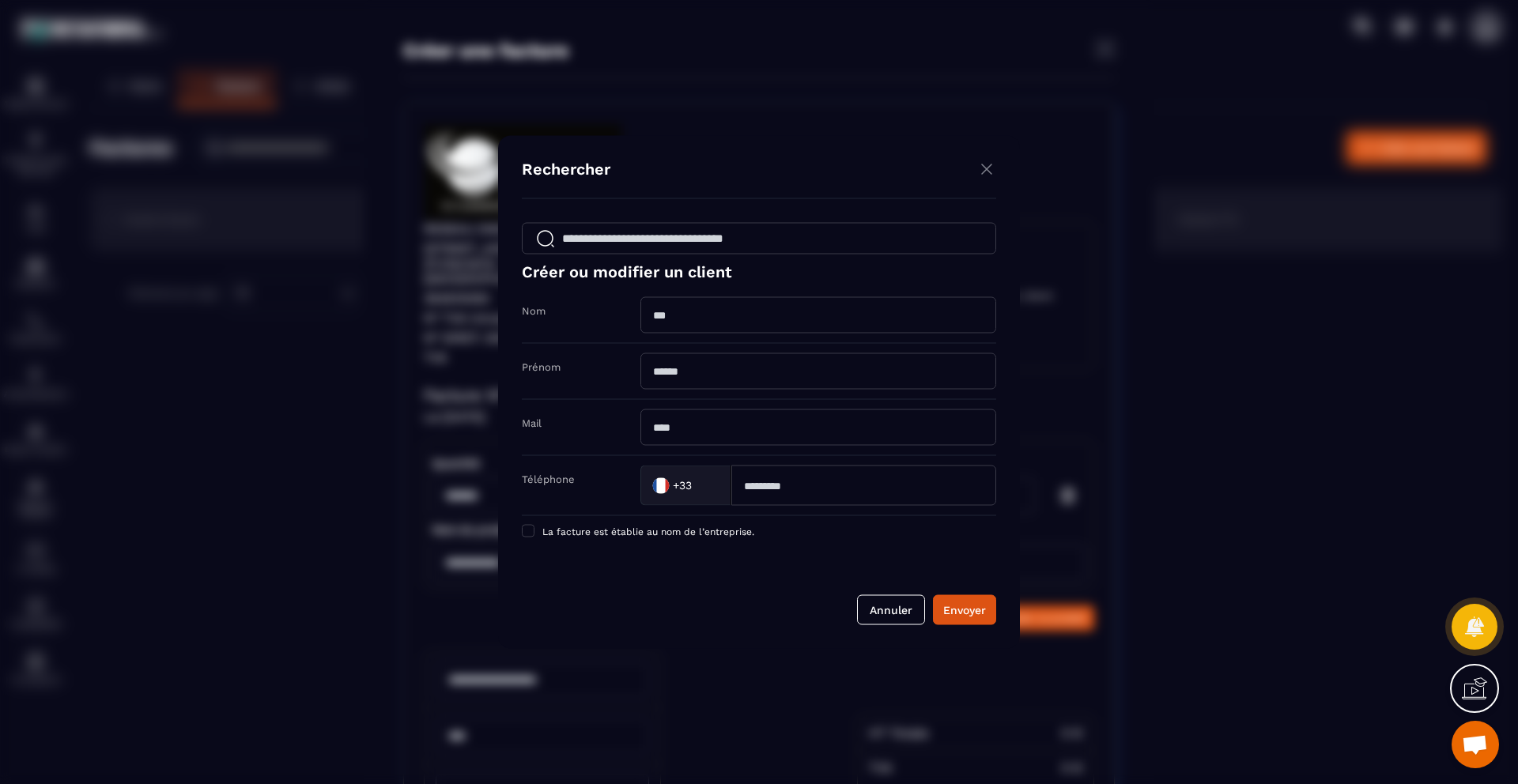
click at [745, 306] on input "Modal window" at bounding box center [818, 315] width 356 height 36
click at [778, 239] on input "Modal window" at bounding box center [759, 239] width 475 height 31
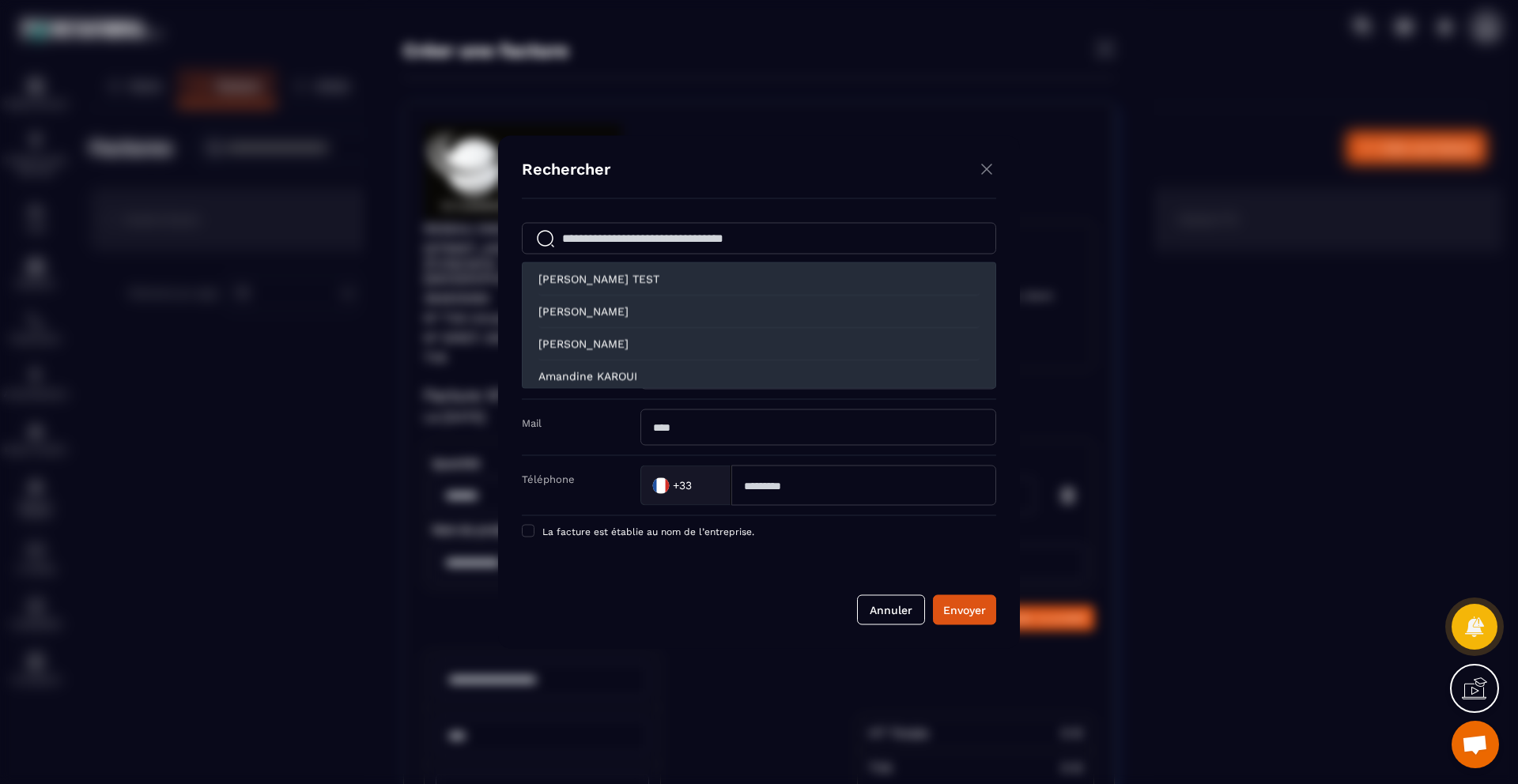
click at [687, 278] on div "[PERSON_NAME] TEST" at bounding box center [759, 279] width 441 height 32
type input "**********"
type input "*******"
type input "**********"
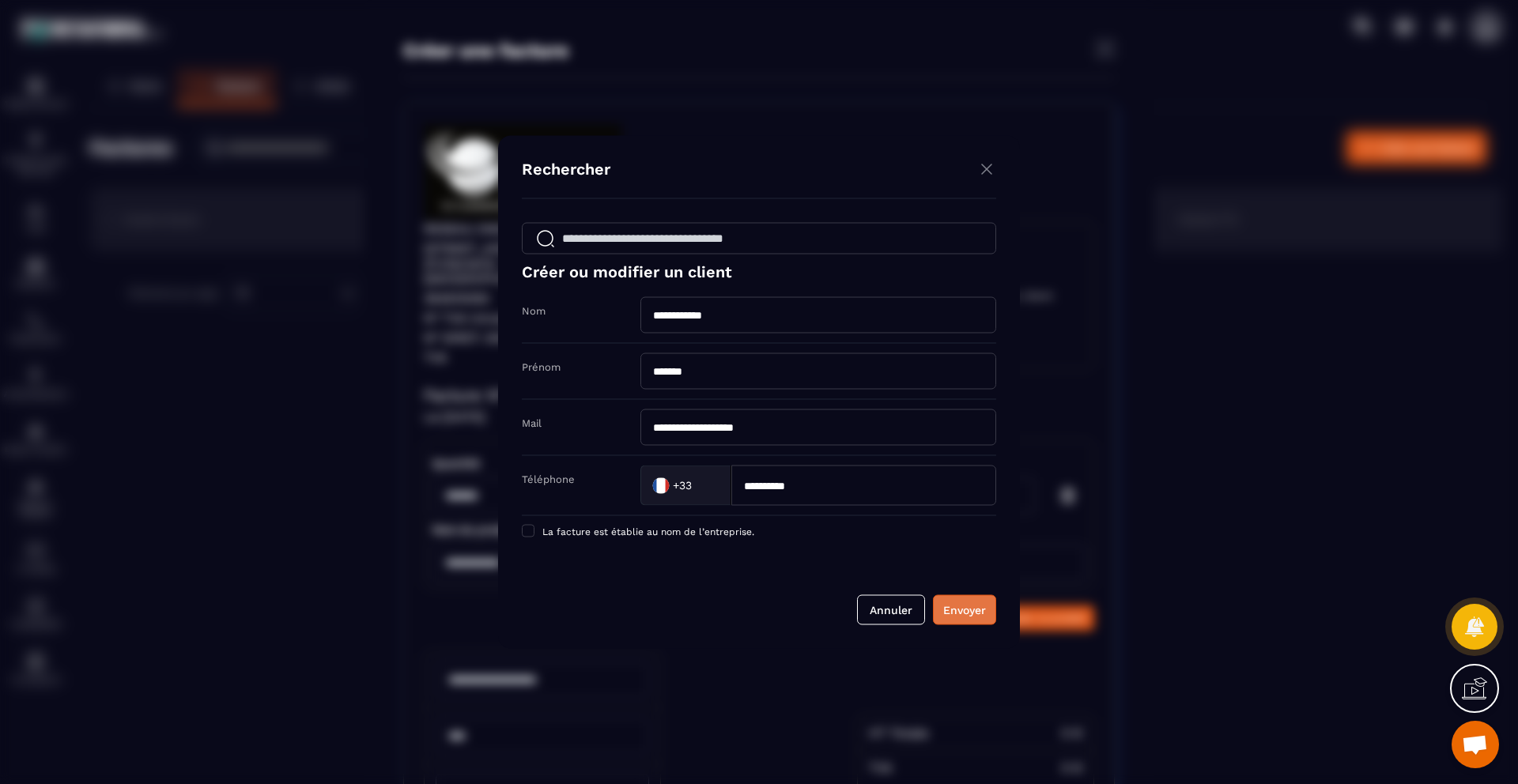
click at [967, 606] on div "Envoyer" at bounding box center [965, 610] width 43 height 16
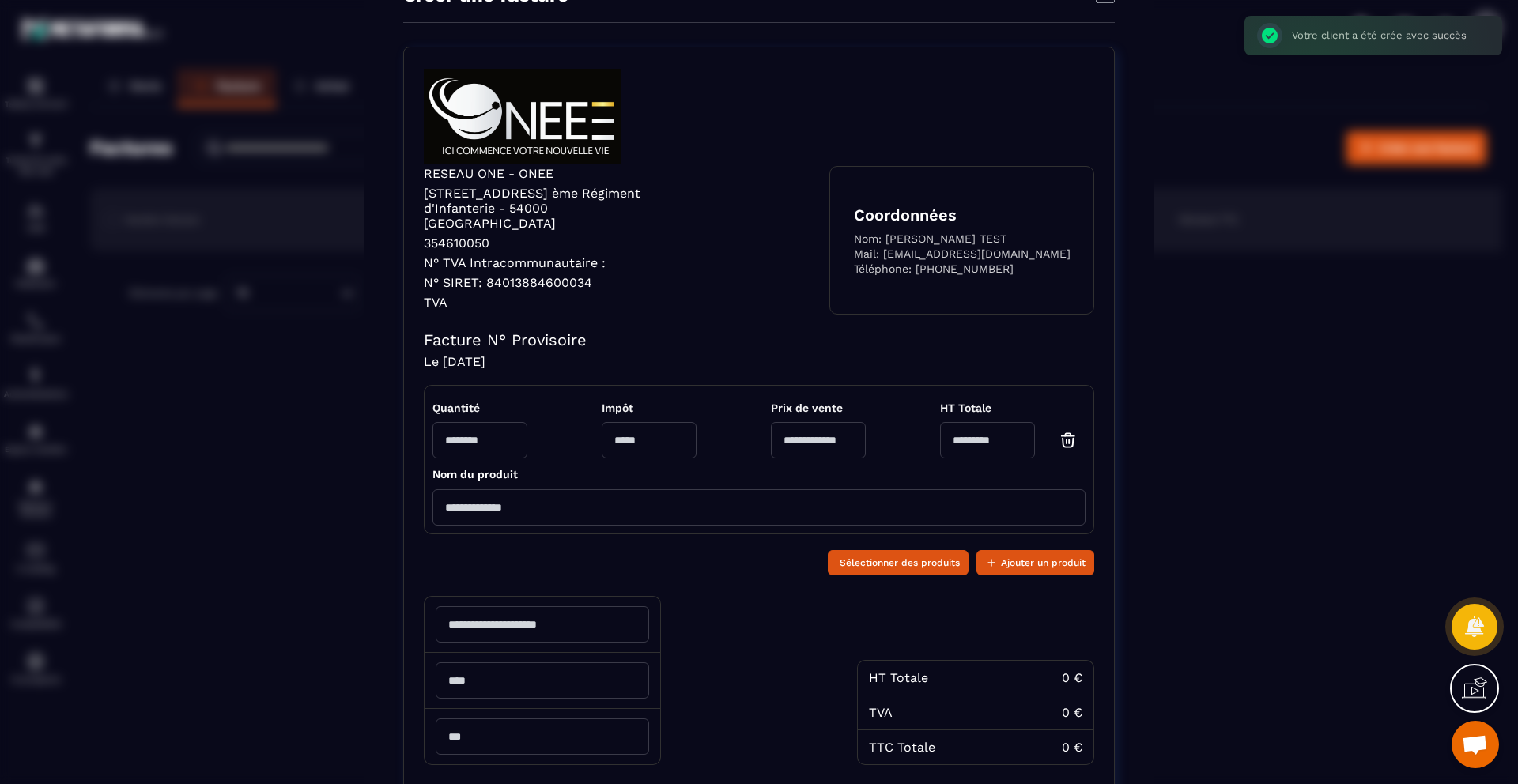
scroll to position [60, 0]
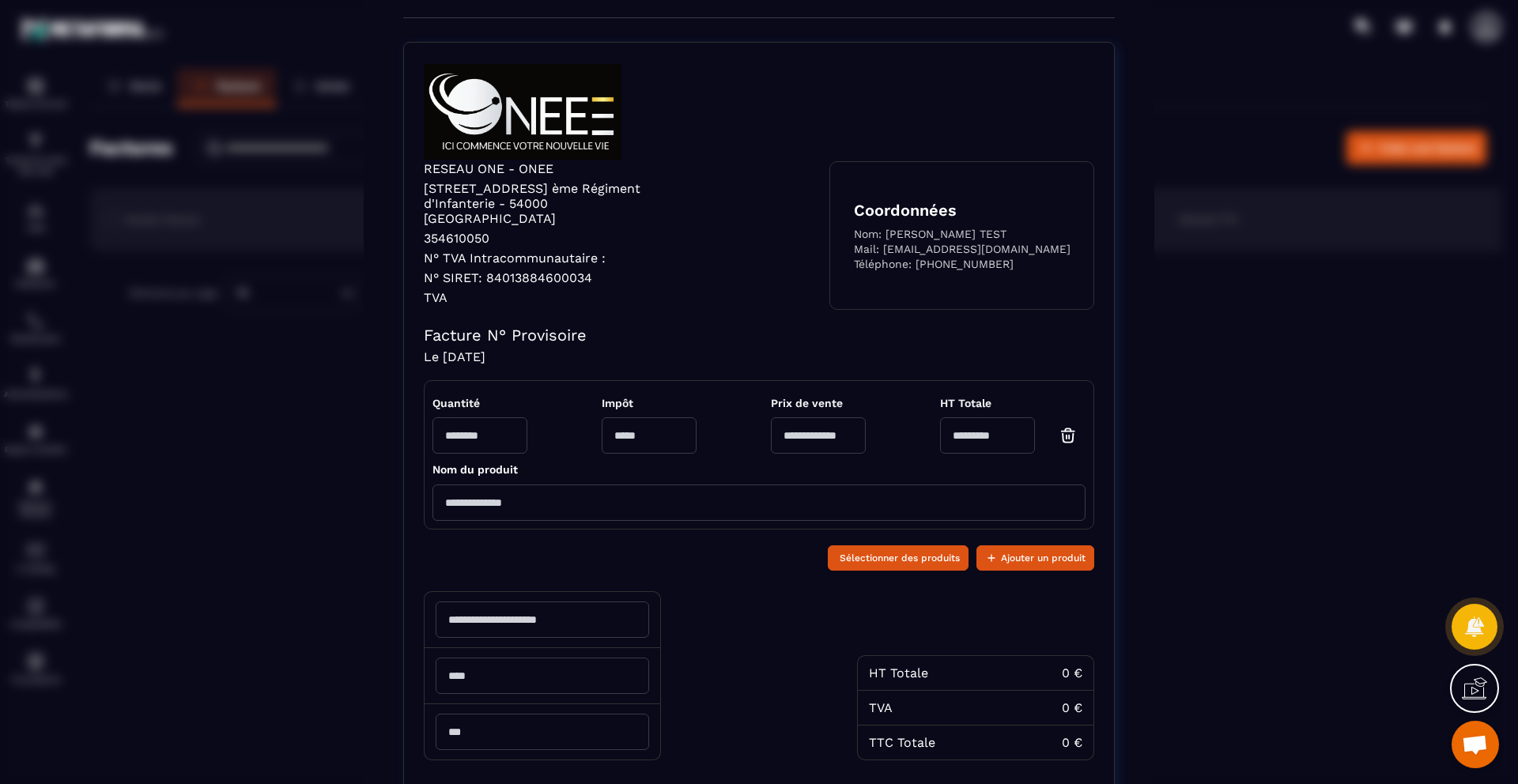
click at [488, 425] on input "Modal window" at bounding box center [480, 436] width 95 height 36
click at [476, 487] on input "Modal window" at bounding box center [759, 503] width 654 height 36
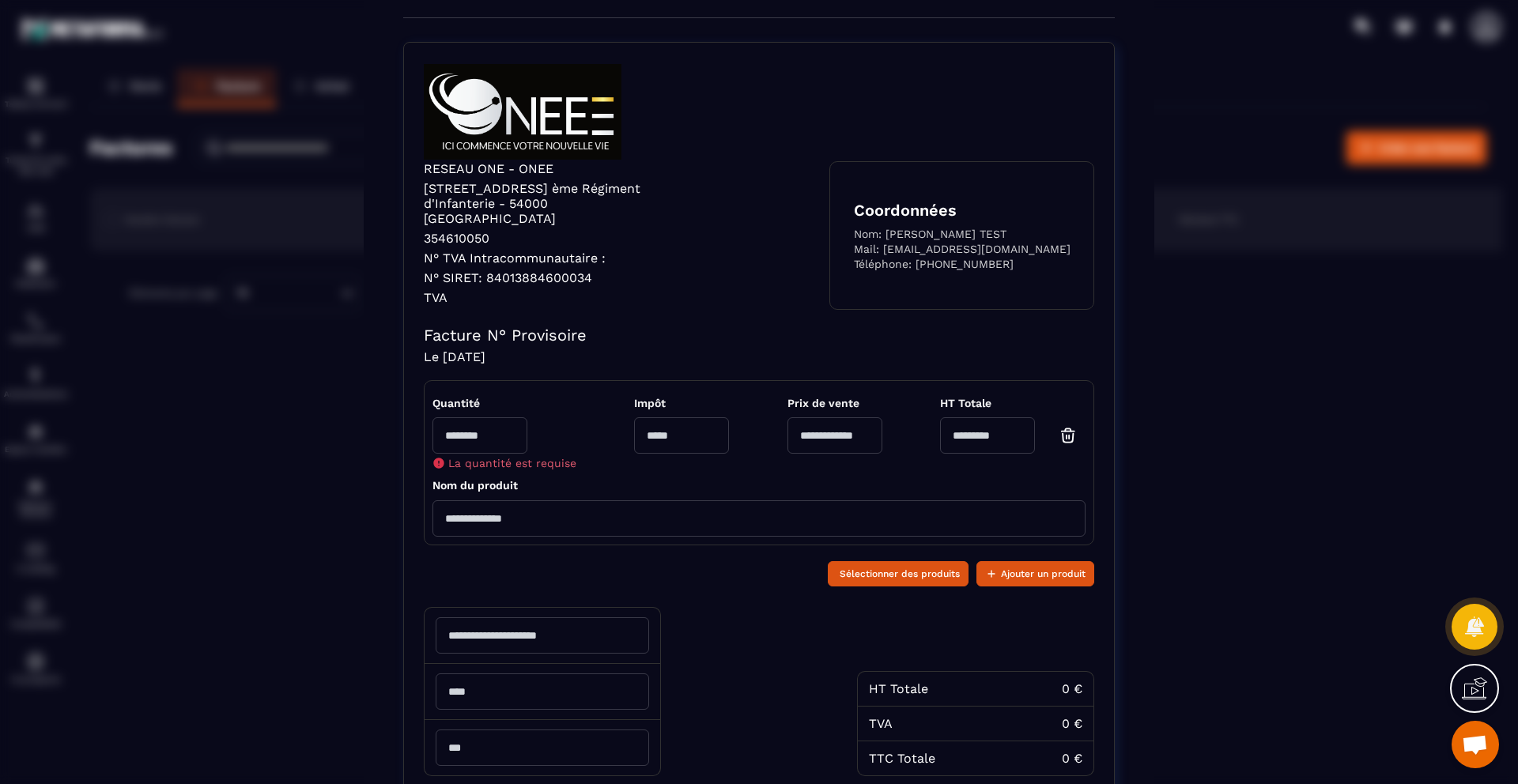
click at [558, 504] on input "Modal window" at bounding box center [759, 519] width 654 height 36
click at [557, 501] on input "Modal window" at bounding box center [759, 519] width 654 height 36
type input "**********"
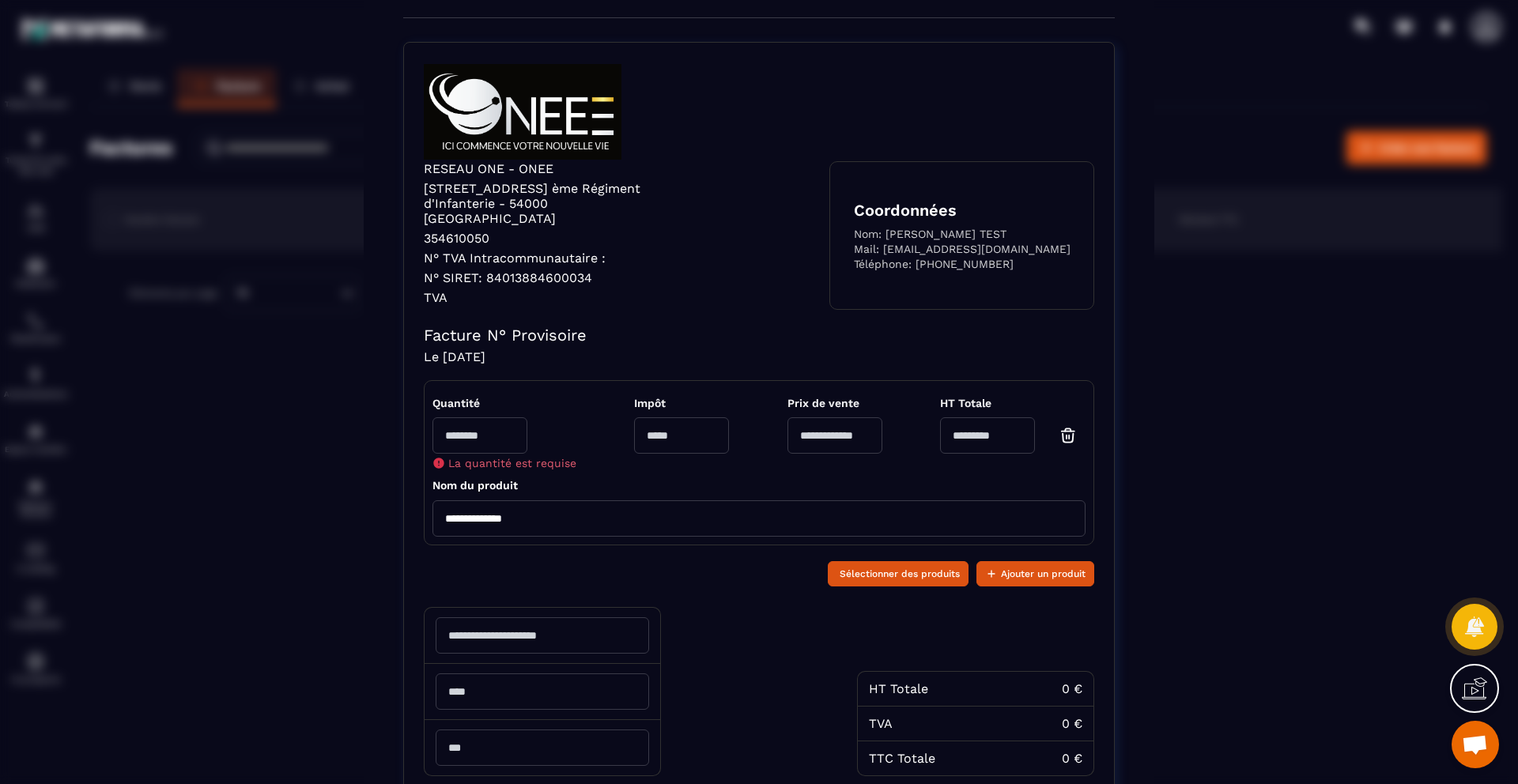
click at [576, 553] on div "Sélectionner des produits Ajouter un produit" at bounding box center [759, 572] width 671 height 38
click at [675, 425] on input "Modal window" at bounding box center [682, 436] width 95 height 36
click at [511, 418] on input "Modal window" at bounding box center [480, 436] width 95 height 36
type input "*"
click at [668, 418] on input "Modal window" at bounding box center [682, 436] width 95 height 36
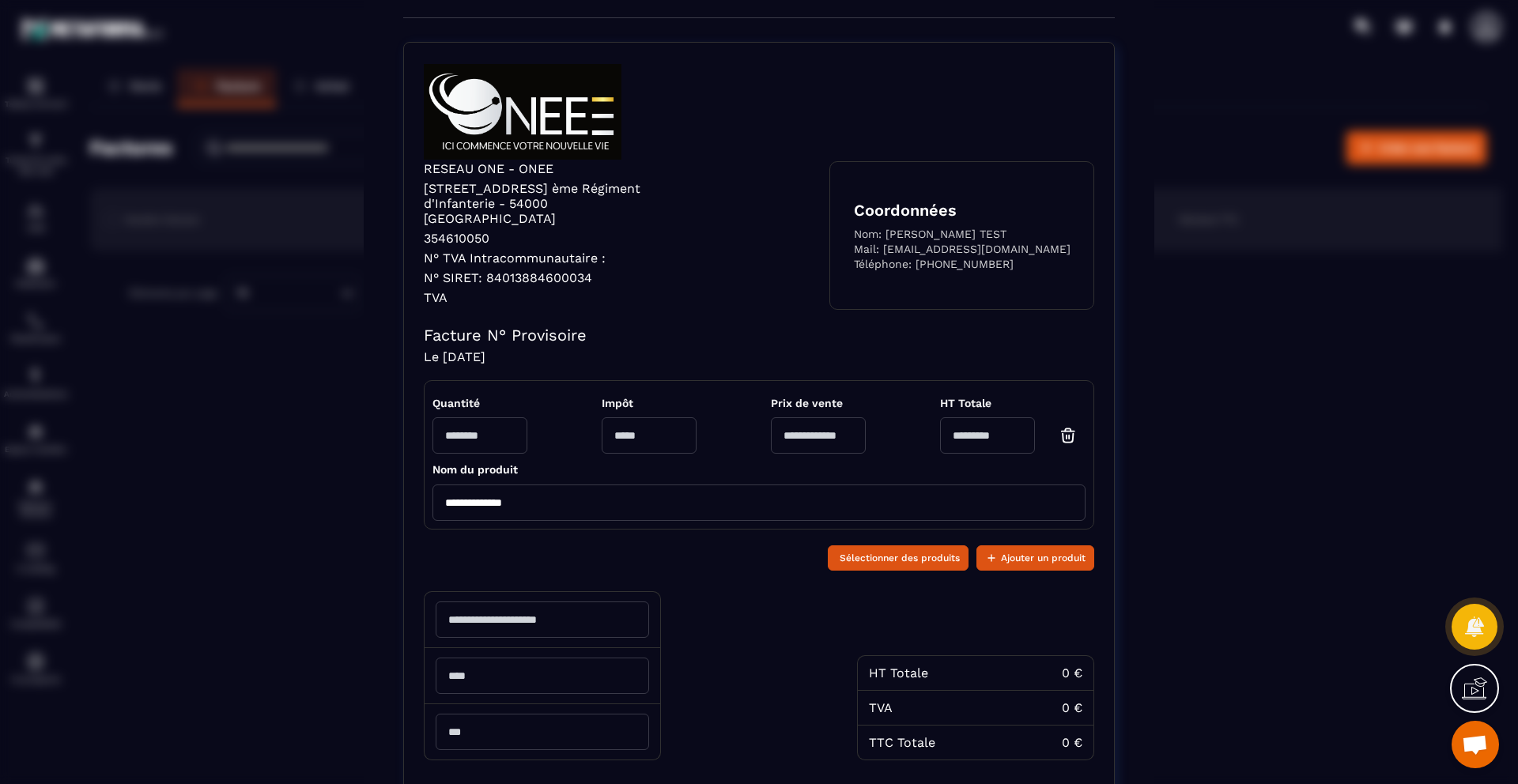
click at [793, 418] on input "Modal window" at bounding box center [818, 436] width 95 height 36
type input "*"
type input "**"
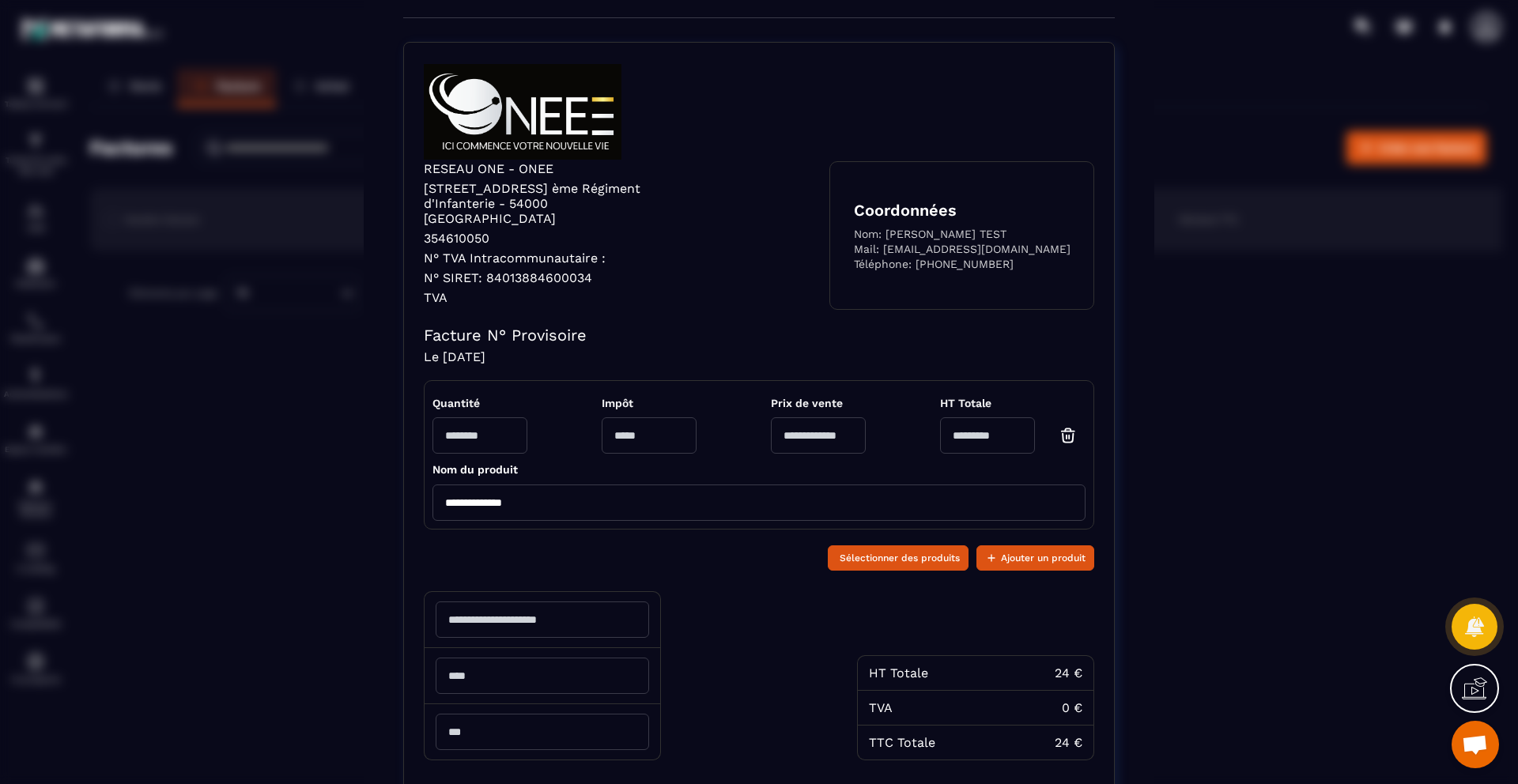
type input "****"
click at [897, 433] on div "Quantité * Impôt Prix de vente **** HT Totale ****" at bounding box center [759, 425] width 654 height 73
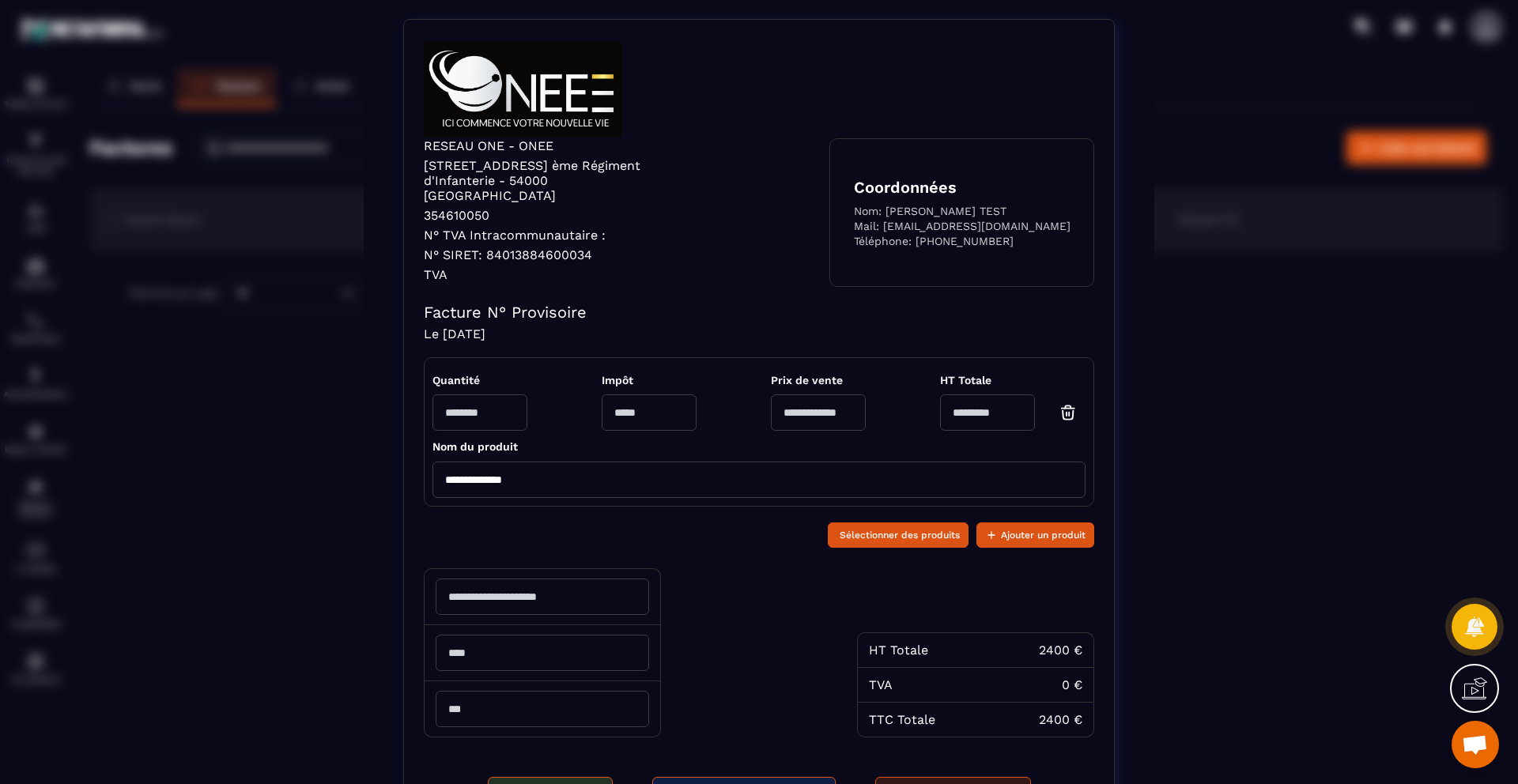
scroll to position [88, 0]
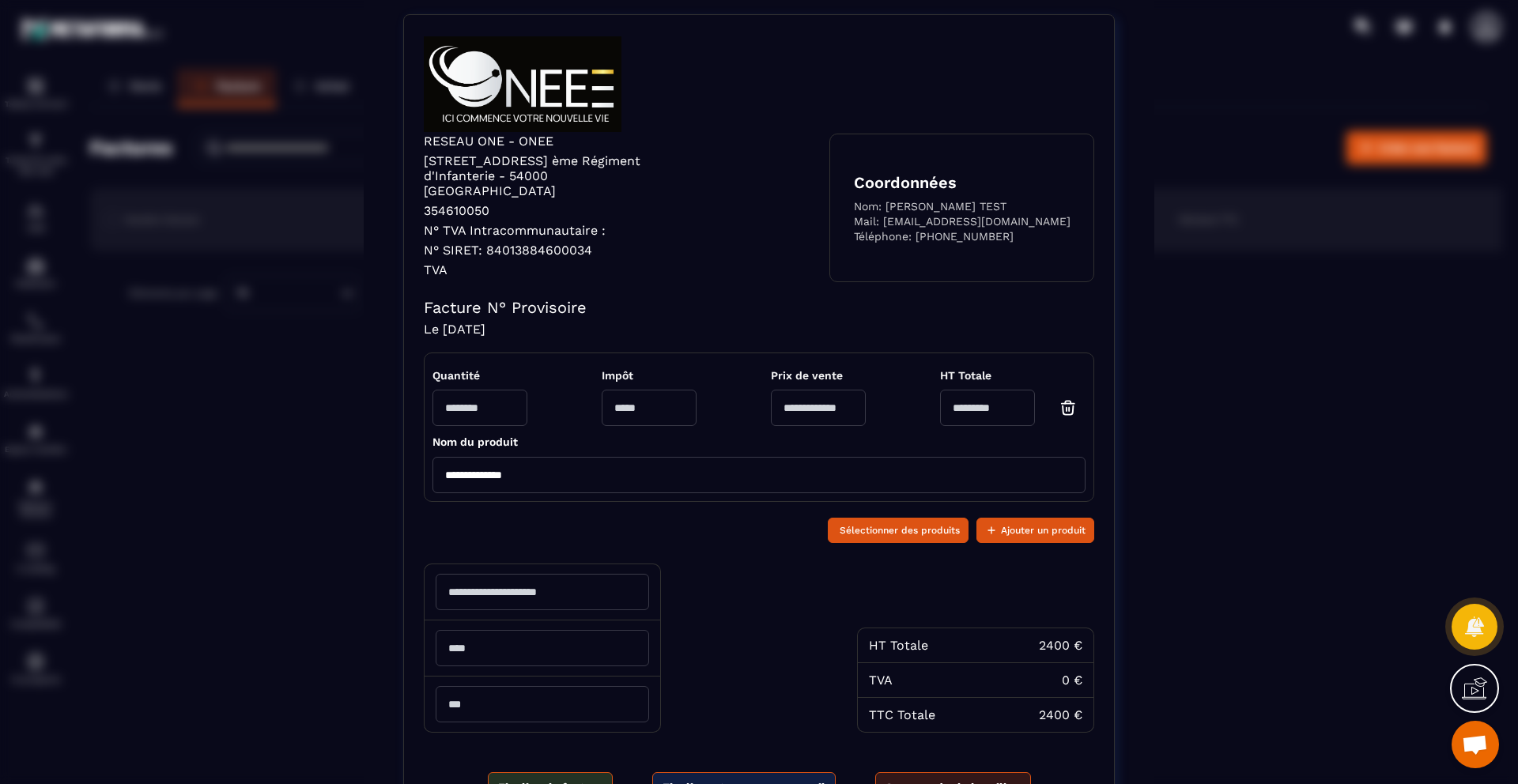
click at [637, 397] on input "Modal window" at bounding box center [649, 408] width 95 height 36
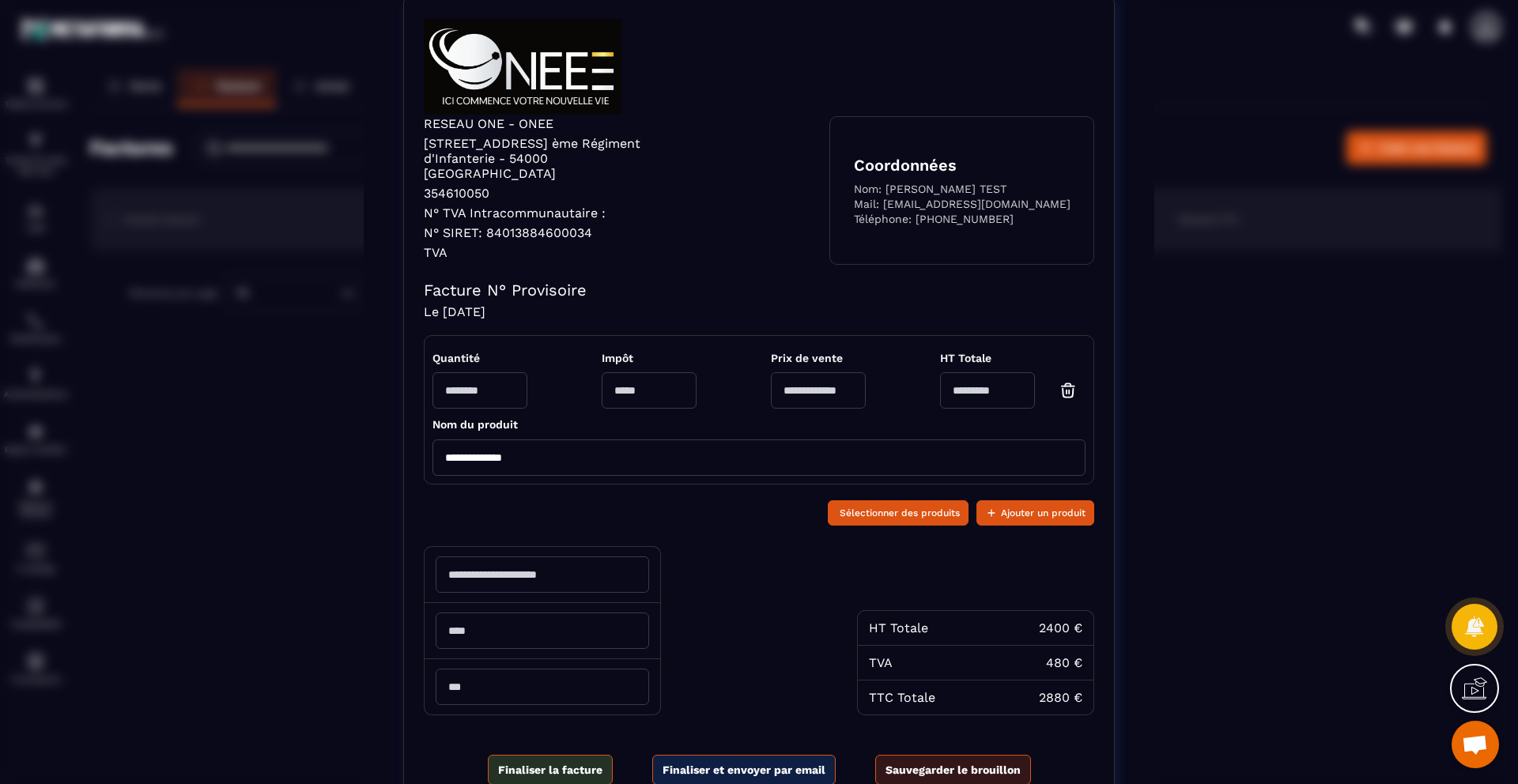
scroll to position [106, 0]
type input "**"
click at [799, 371] on input "****" at bounding box center [818, 390] width 95 height 36
type input "***"
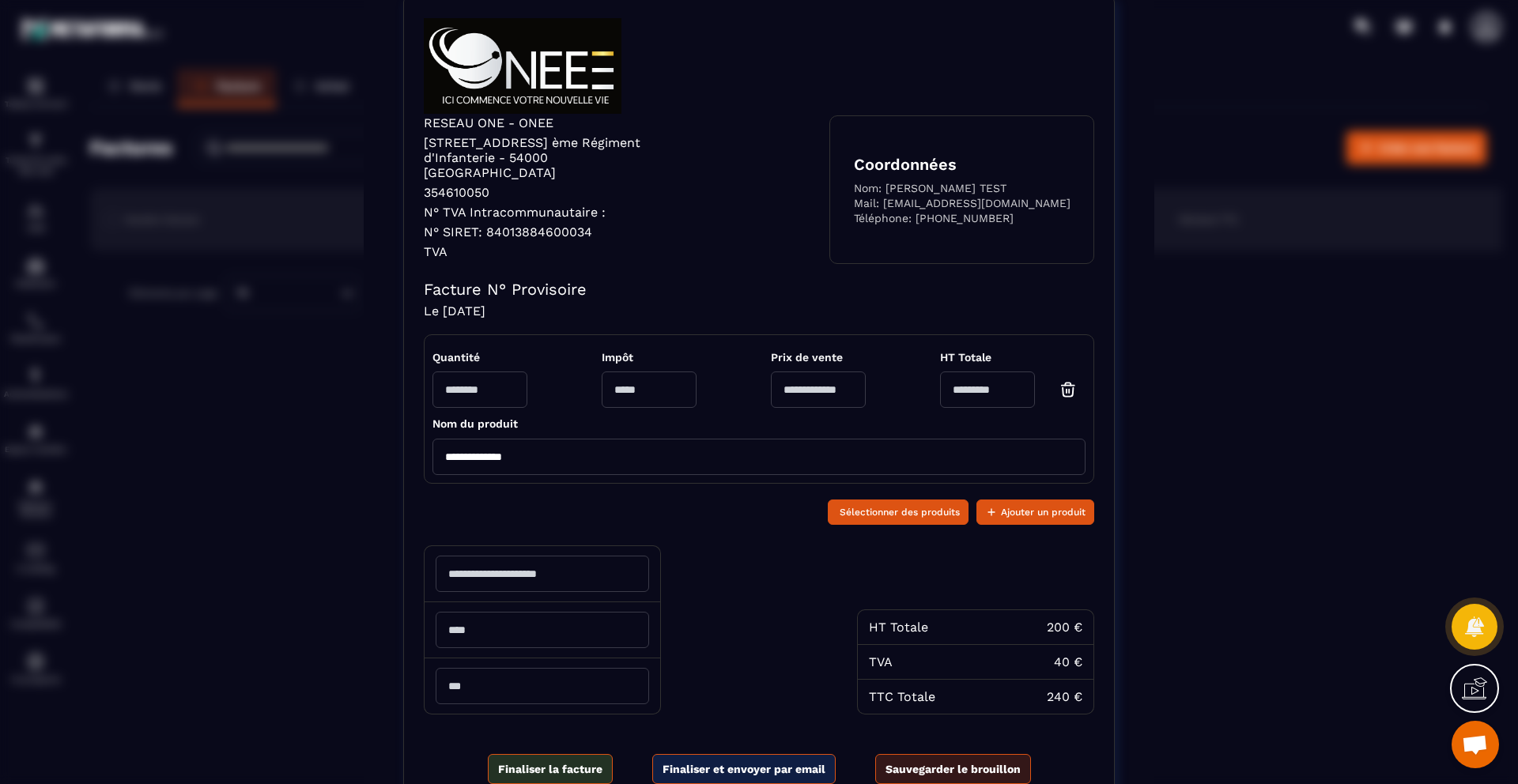
type input "****"
click at [725, 492] on div "Sélectionner des produits Ajouter un produit" at bounding box center [759, 511] width 671 height 38
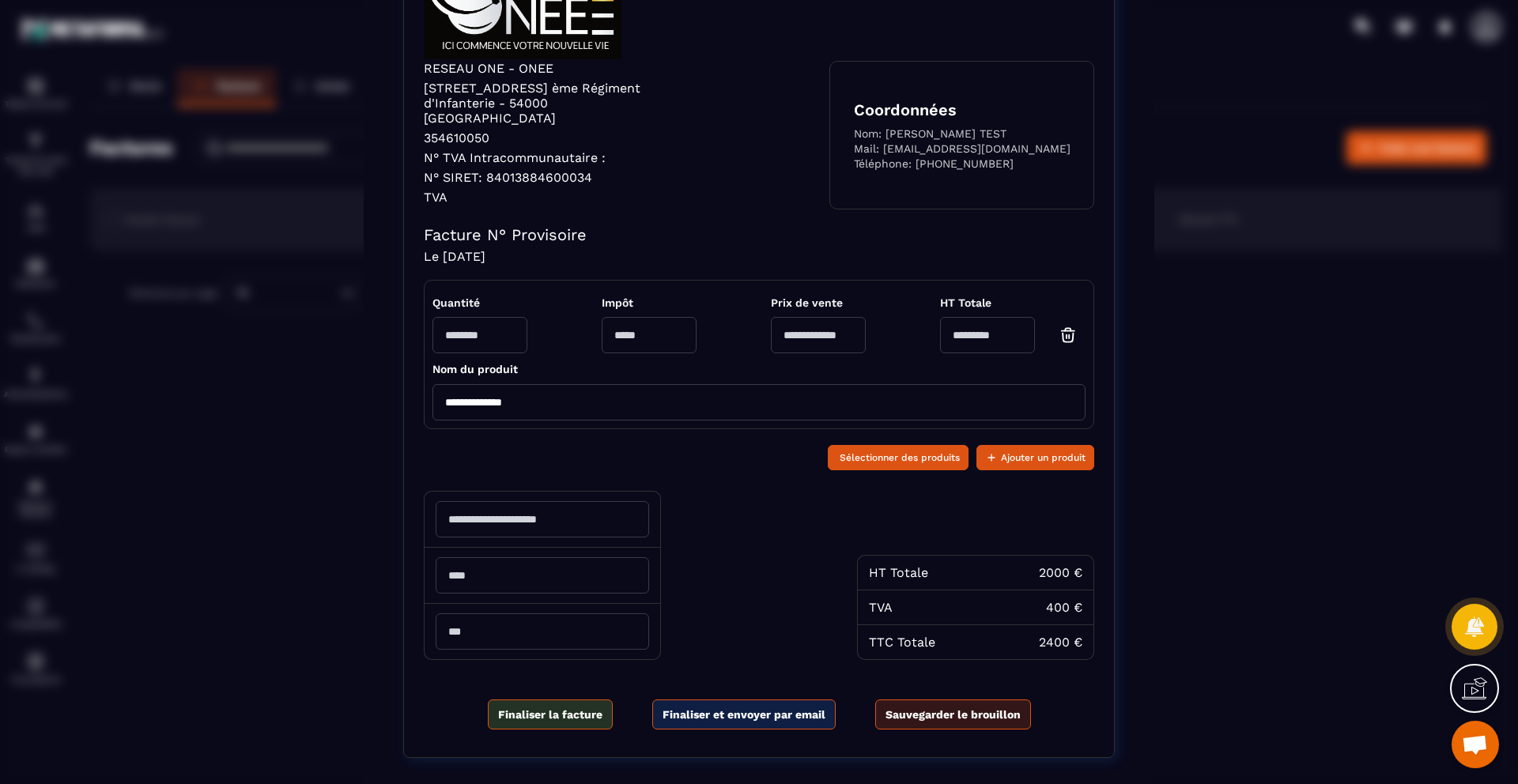
scroll to position [183, 0]
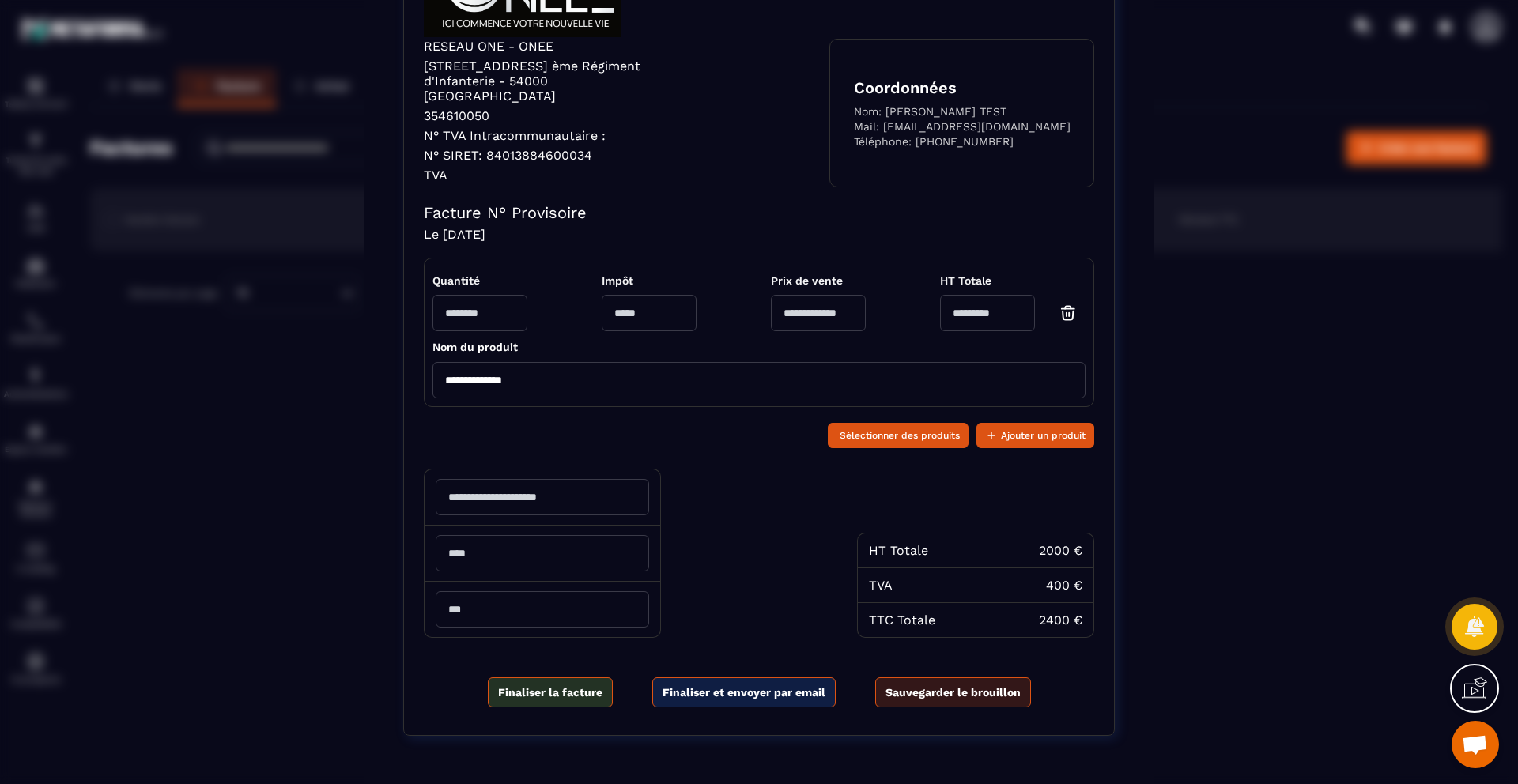
click at [621, 480] on input "Modal window" at bounding box center [543, 497] width 213 height 36
click at [936, 428] on span "Sélectionner des produits" at bounding box center [899, 435] width 120 height 16
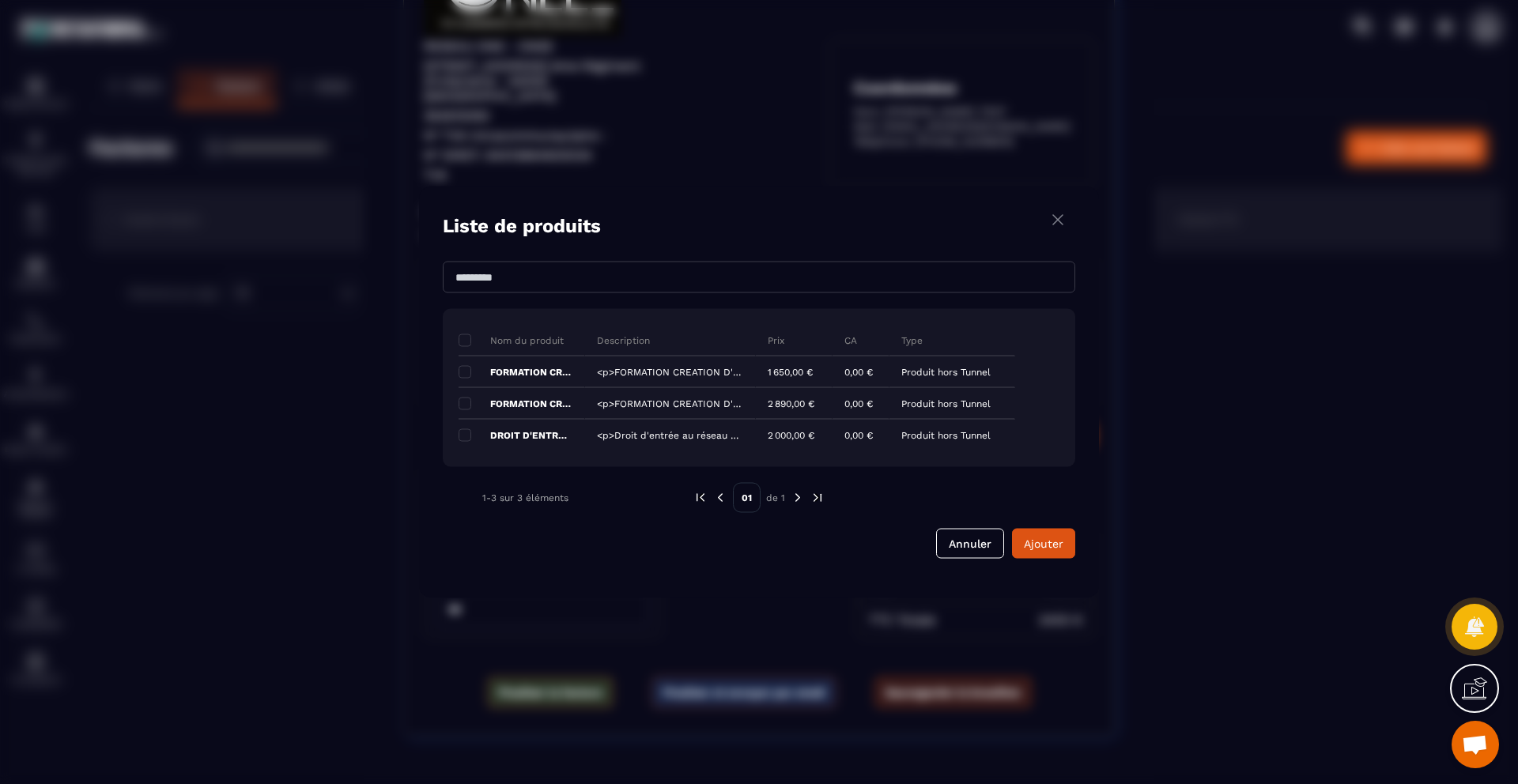
click at [1056, 215] on img "Modal window" at bounding box center [1058, 220] width 19 height 20
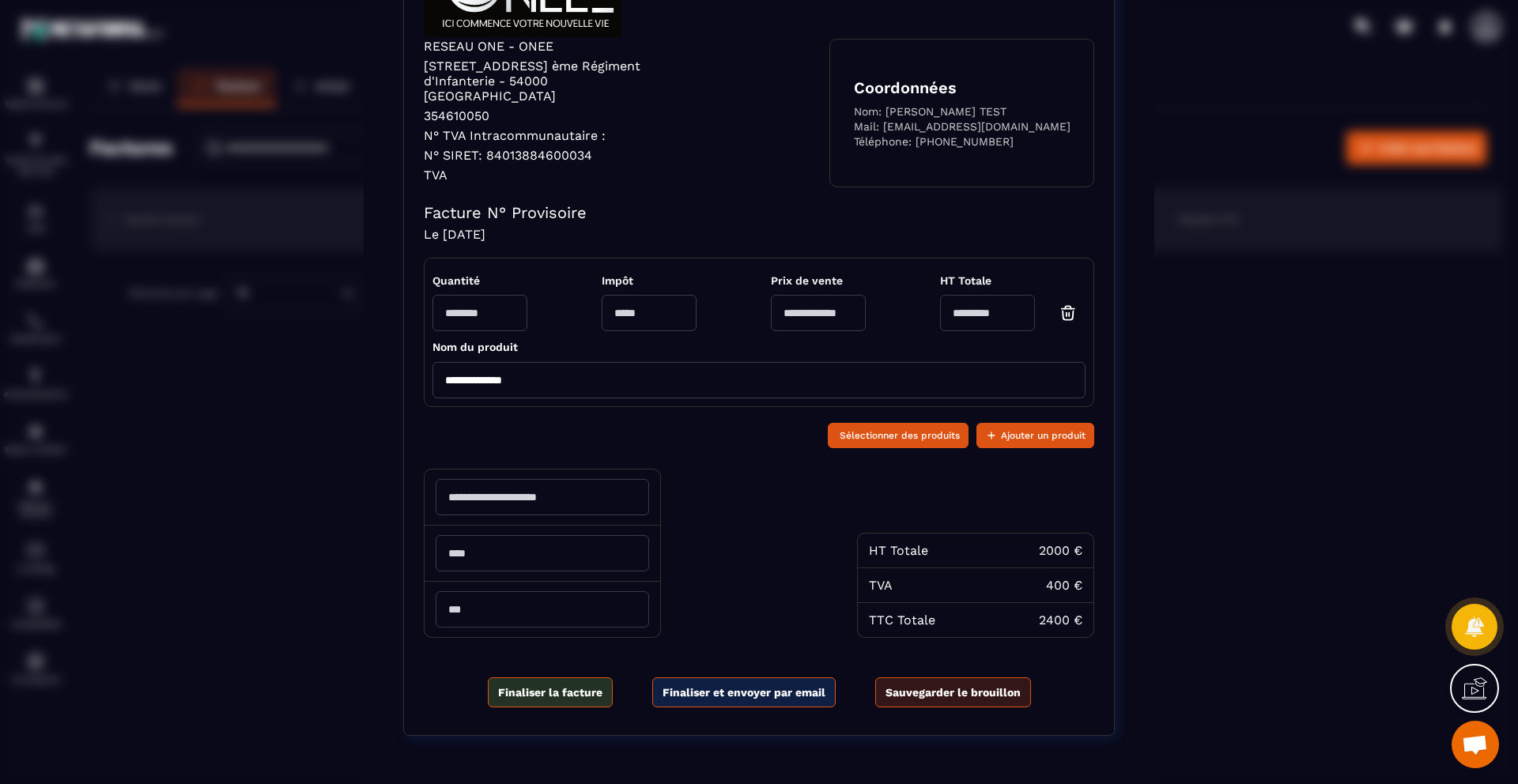
click at [588, 366] on input "**********" at bounding box center [759, 380] width 654 height 36
type input "*"
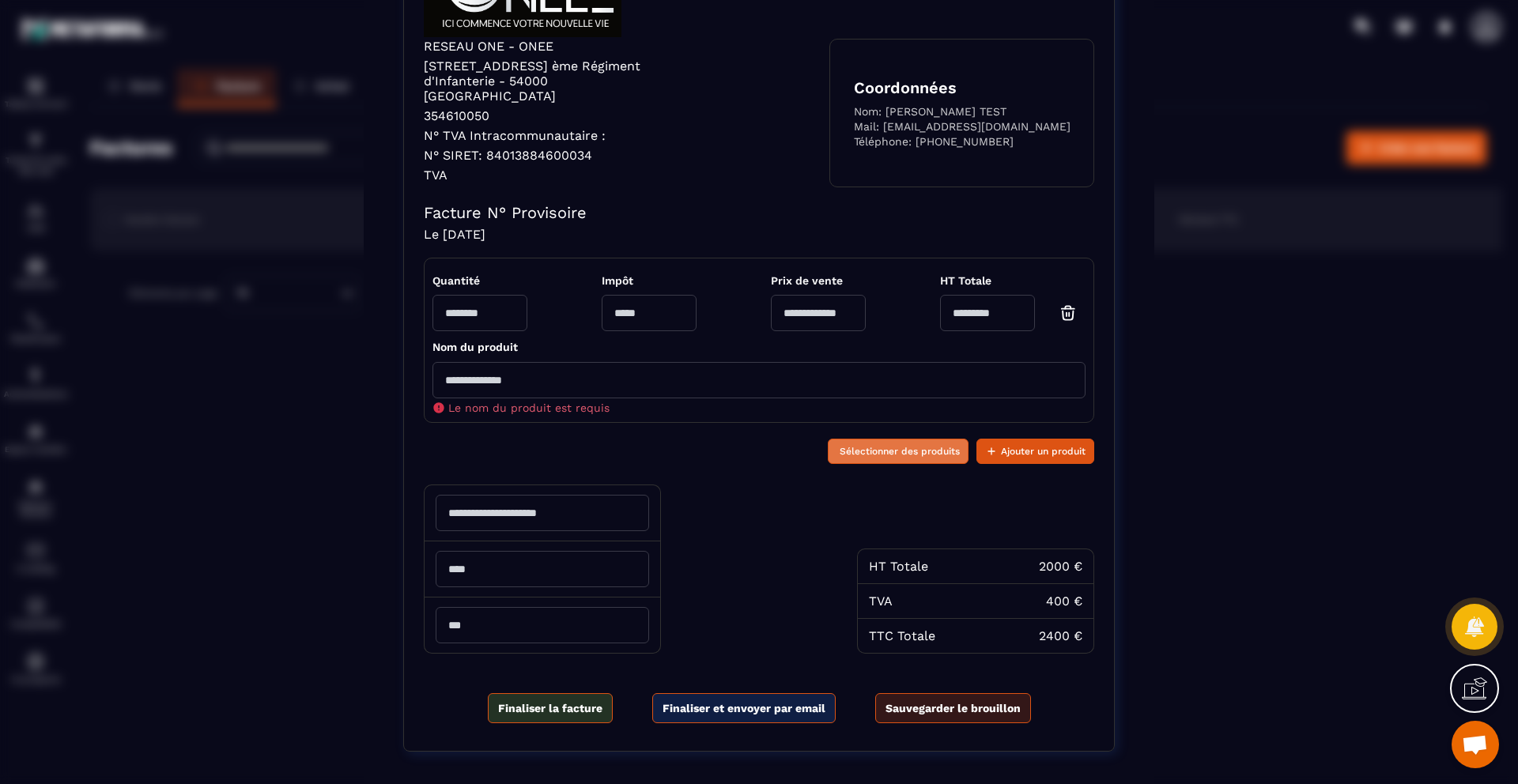
click at [888, 431] on div "Sélectionner des produits Ajouter un produit" at bounding box center [759, 450] width 671 height 38
click at [882, 443] on span "Sélectionner des produits" at bounding box center [899, 451] width 120 height 16
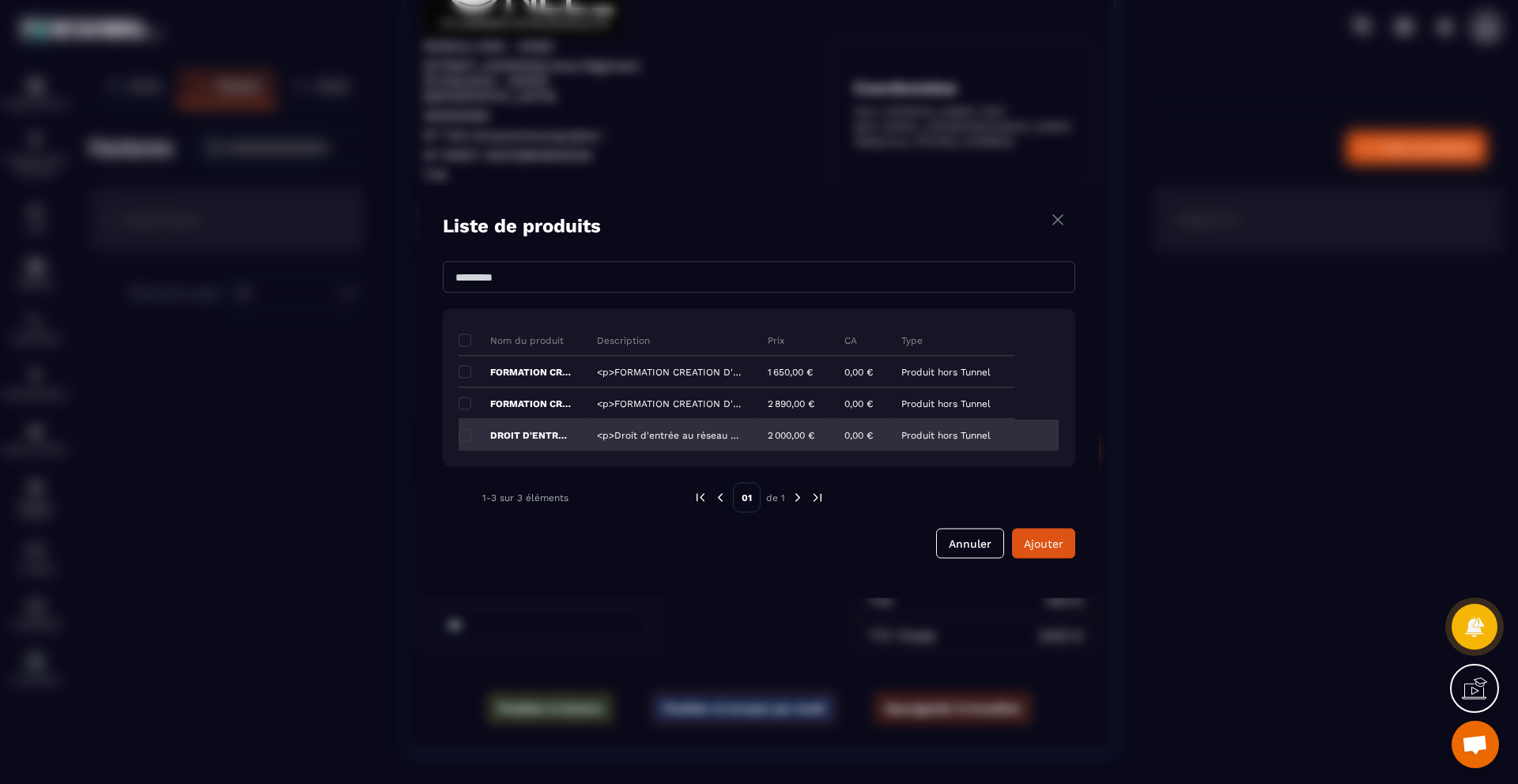
click at [620, 442] on div "<p>Droit d'entrée au réseau de consultants en transition professionnelle ONEE.<…" at bounding box center [670, 436] width 170 height 31
click at [465, 436] on span "Modal window" at bounding box center [464, 435] width 12 height 12
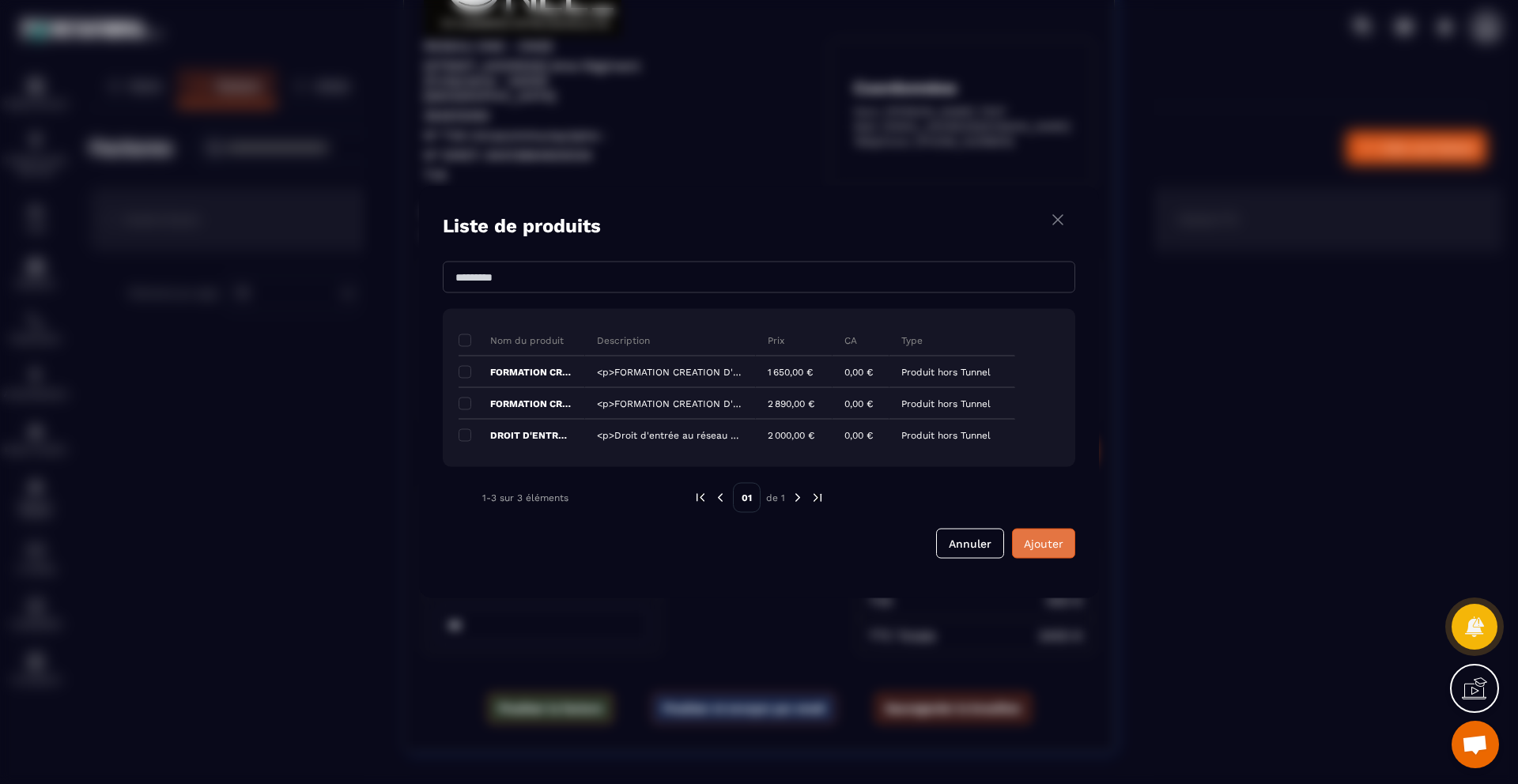
click at [1050, 547] on span "Ajouter" at bounding box center [1044, 543] width 40 height 12
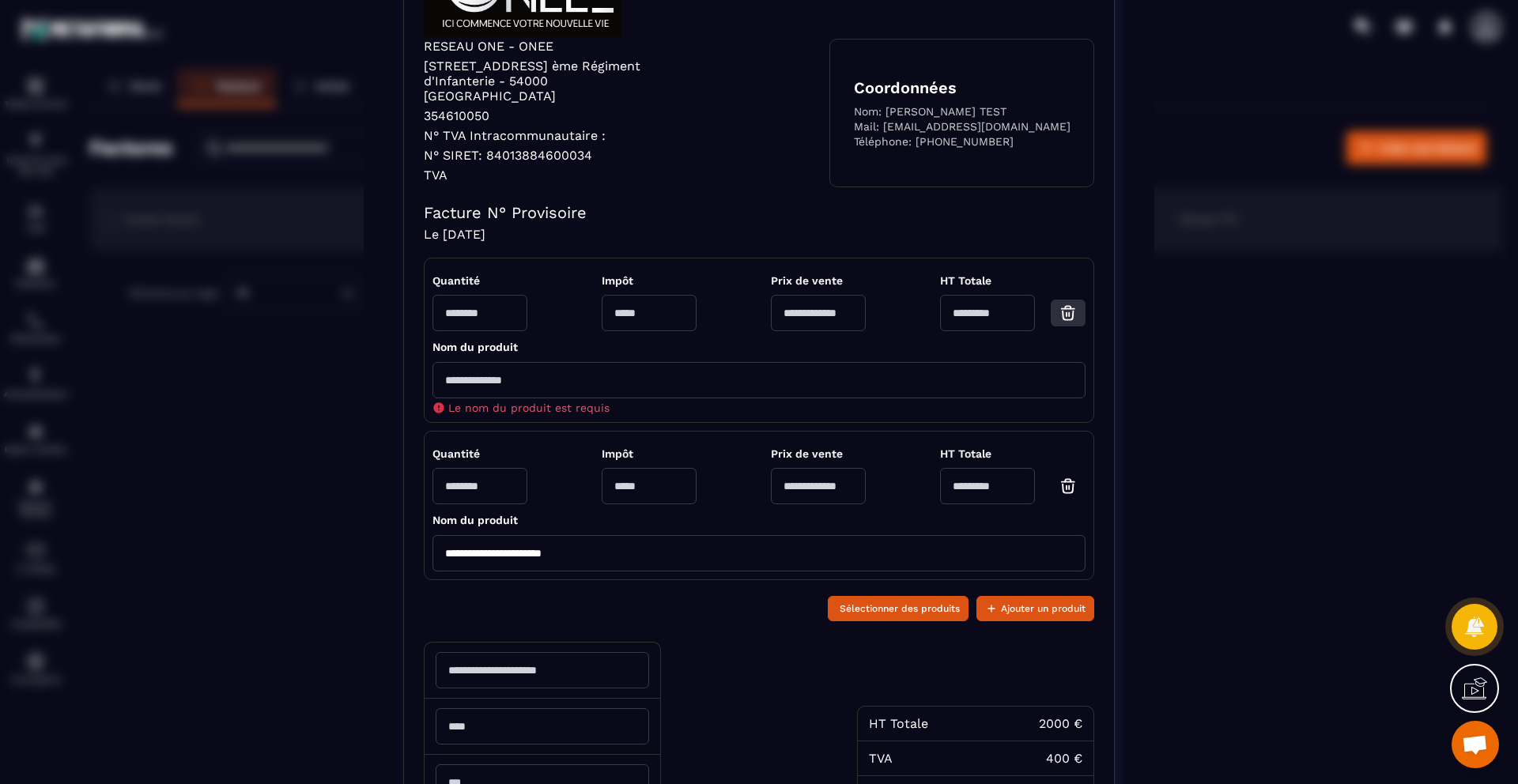
click at [1075, 304] on icon "Modal window" at bounding box center [1068, 313] width 19 height 19
type input "*"
type input "**********"
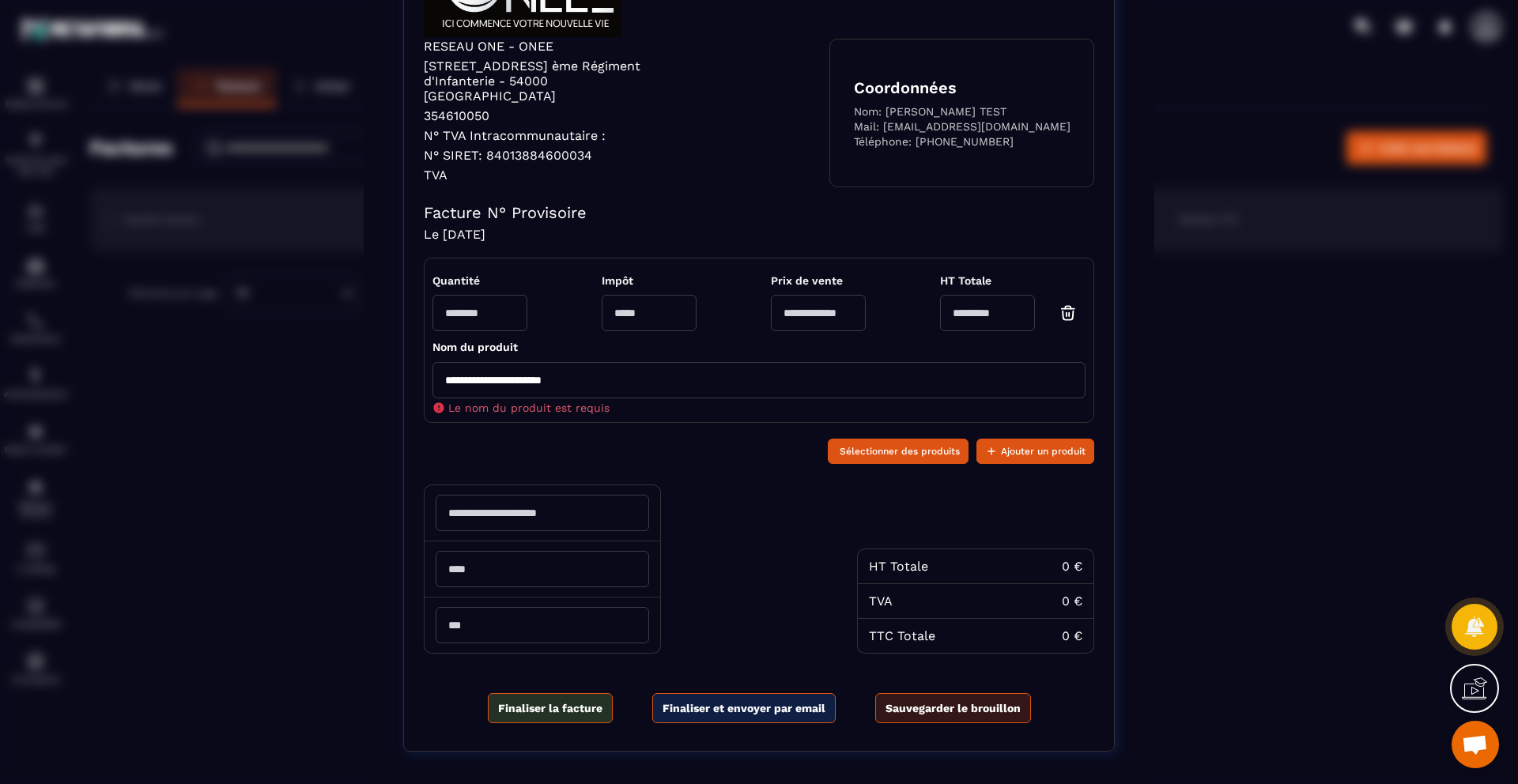
click at [649, 440] on div "Sélectionner des produits Ajouter un produit" at bounding box center [759, 450] width 671 height 38
click at [682, 376] on input "**********" at bounding box center [759, 380] width 654 height 36
click at [941, 700] on span "Sauvegarder le brouillon" at bounding box center [953, 708] width 135 height 16
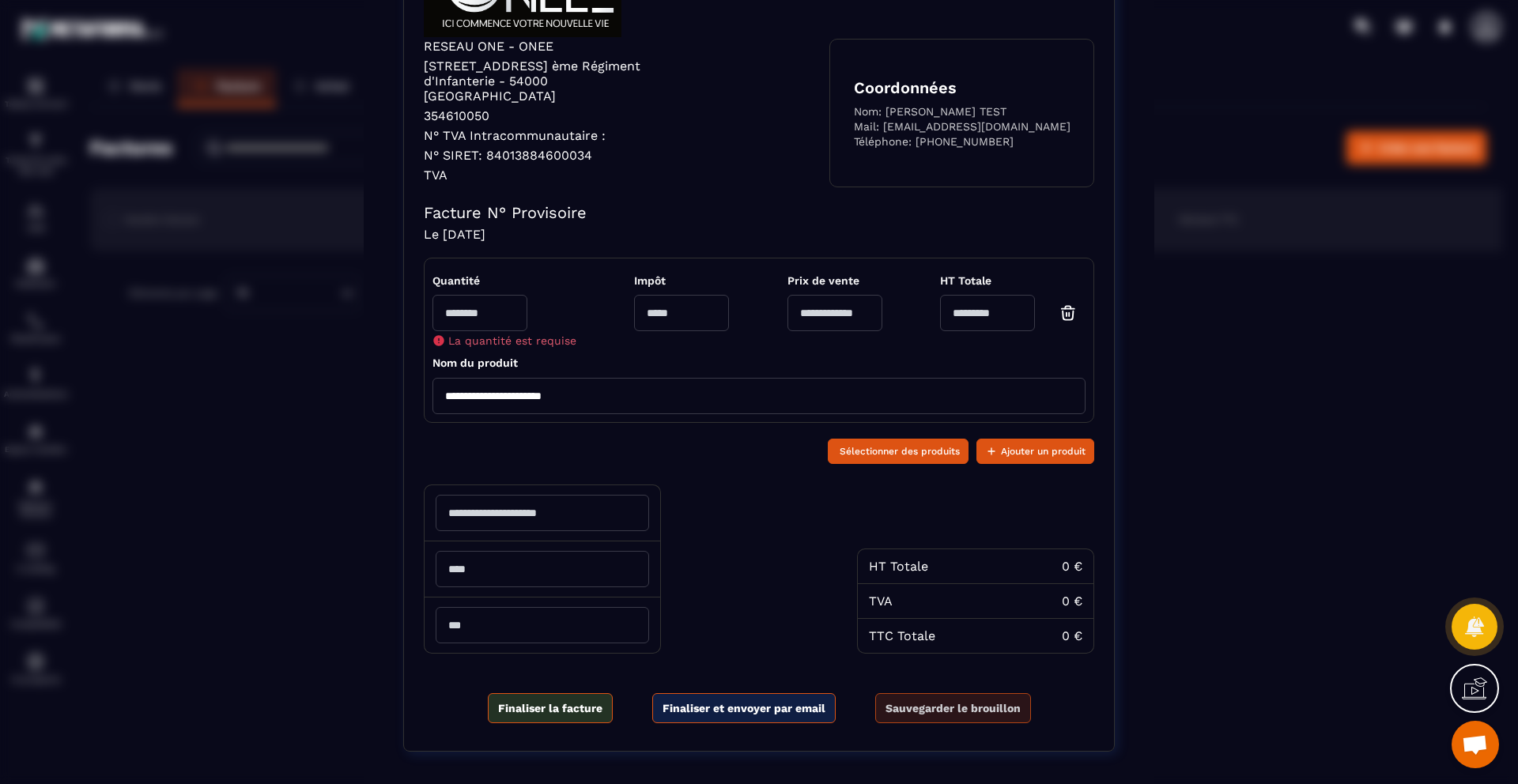
scroll to position [88, 0]
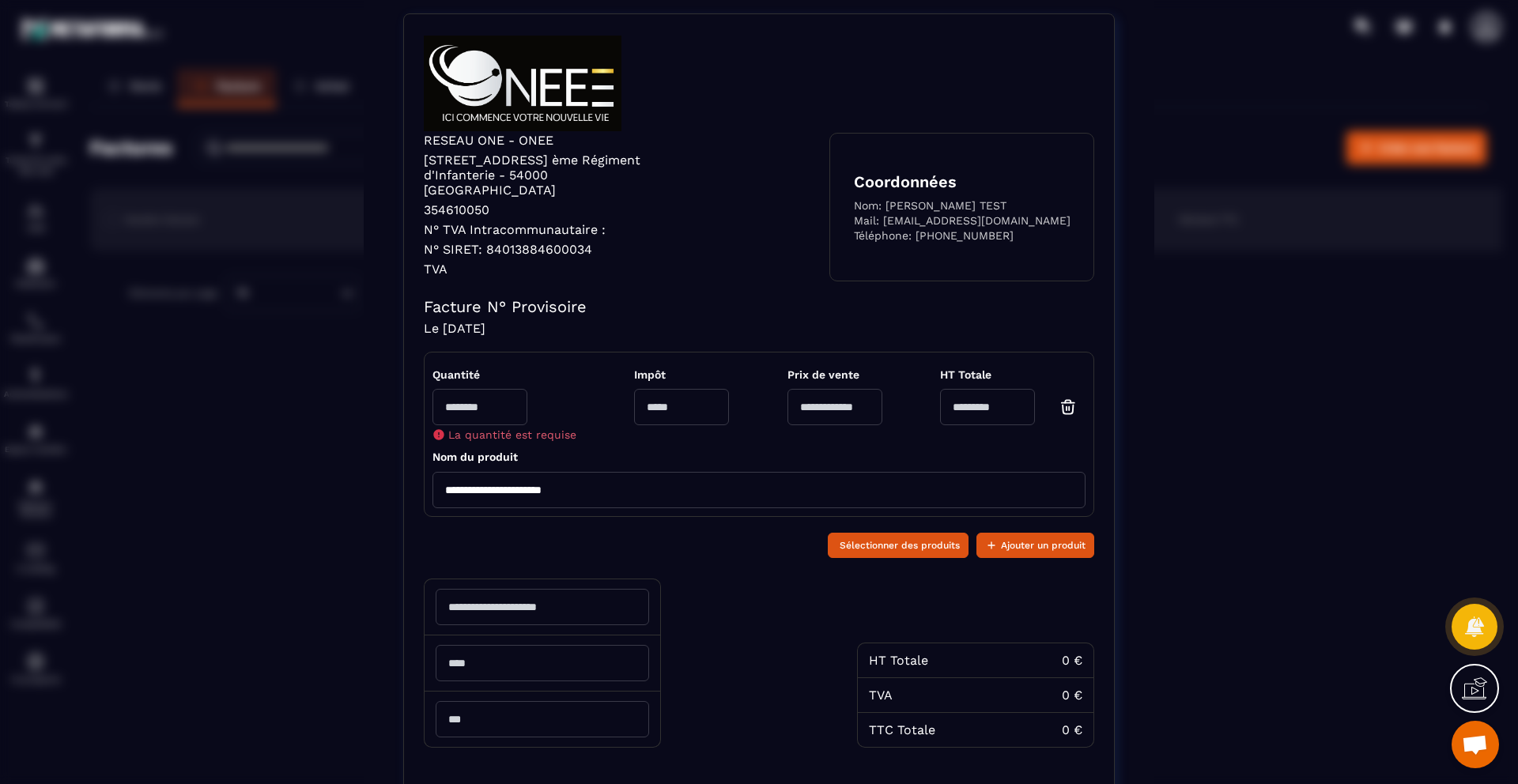
click at [504, 389] on input "Modal window" at bounding box center [480, 407] width 95 height 36
type input "*"
type input "****"
type input "*"
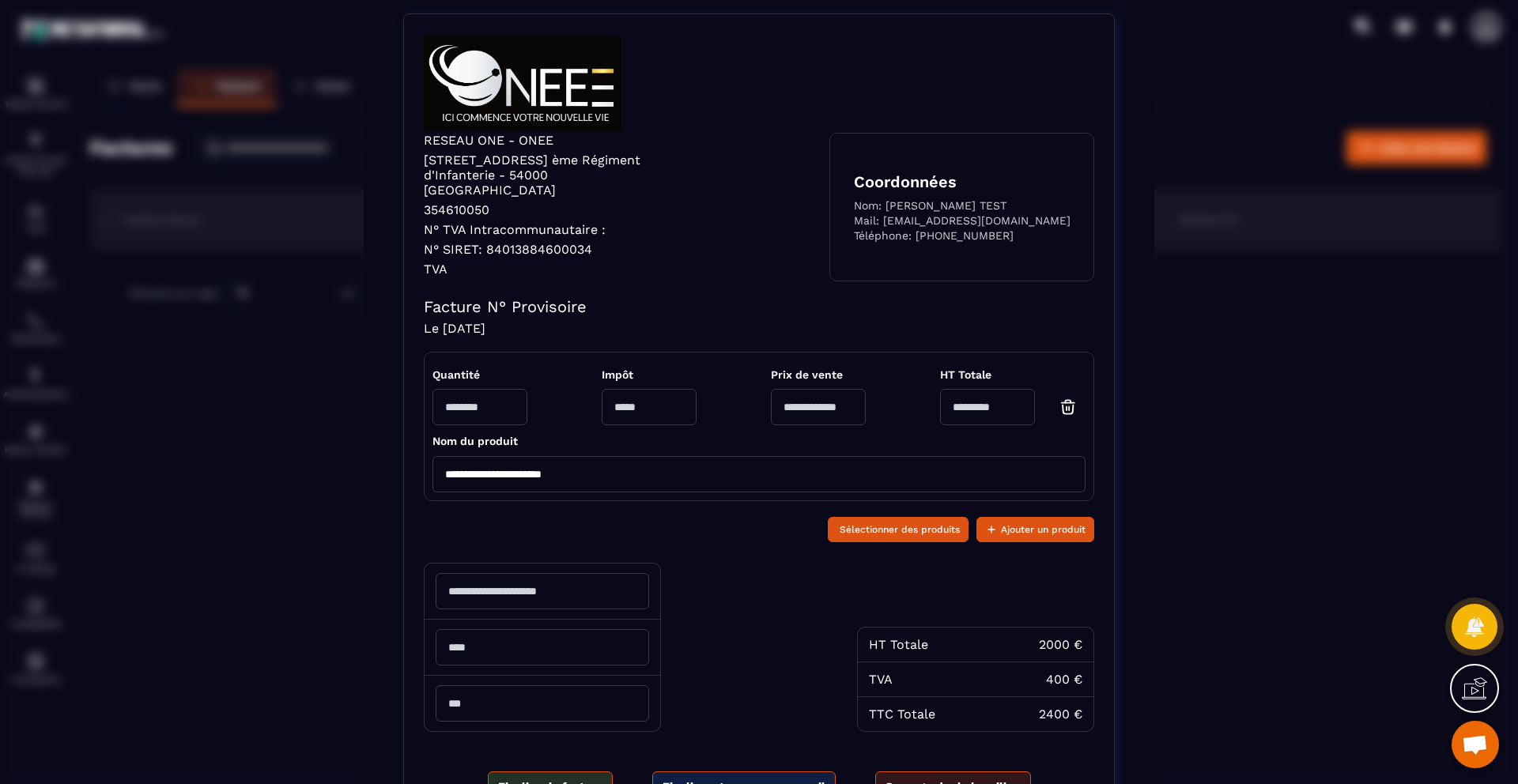
click at [809, 569] on div "HT Totale 2000 € TVA 400 € TTC Totale 2400 €" at bounding box center [759, 640] width 671 height 185
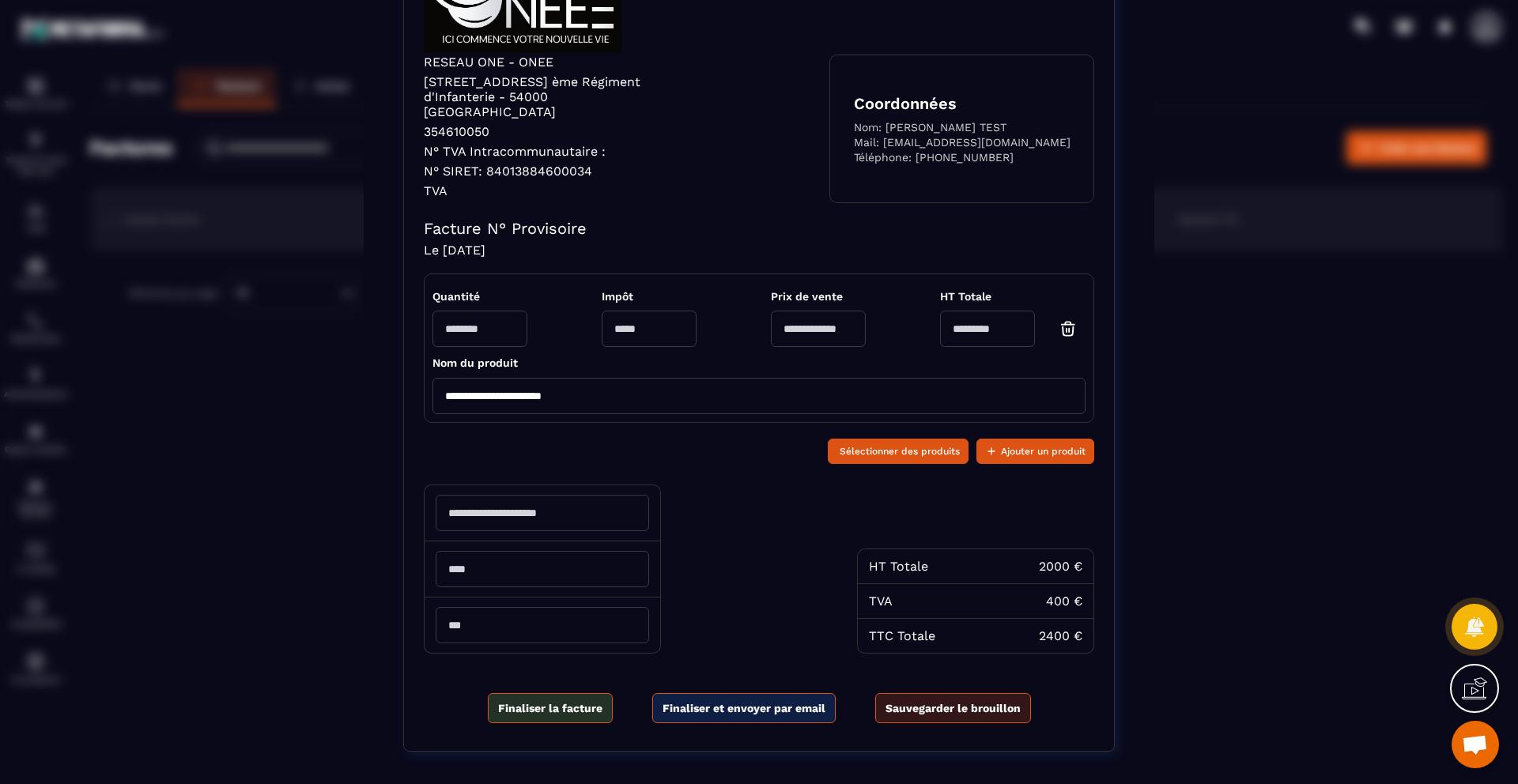
scroll to position [183, 0]
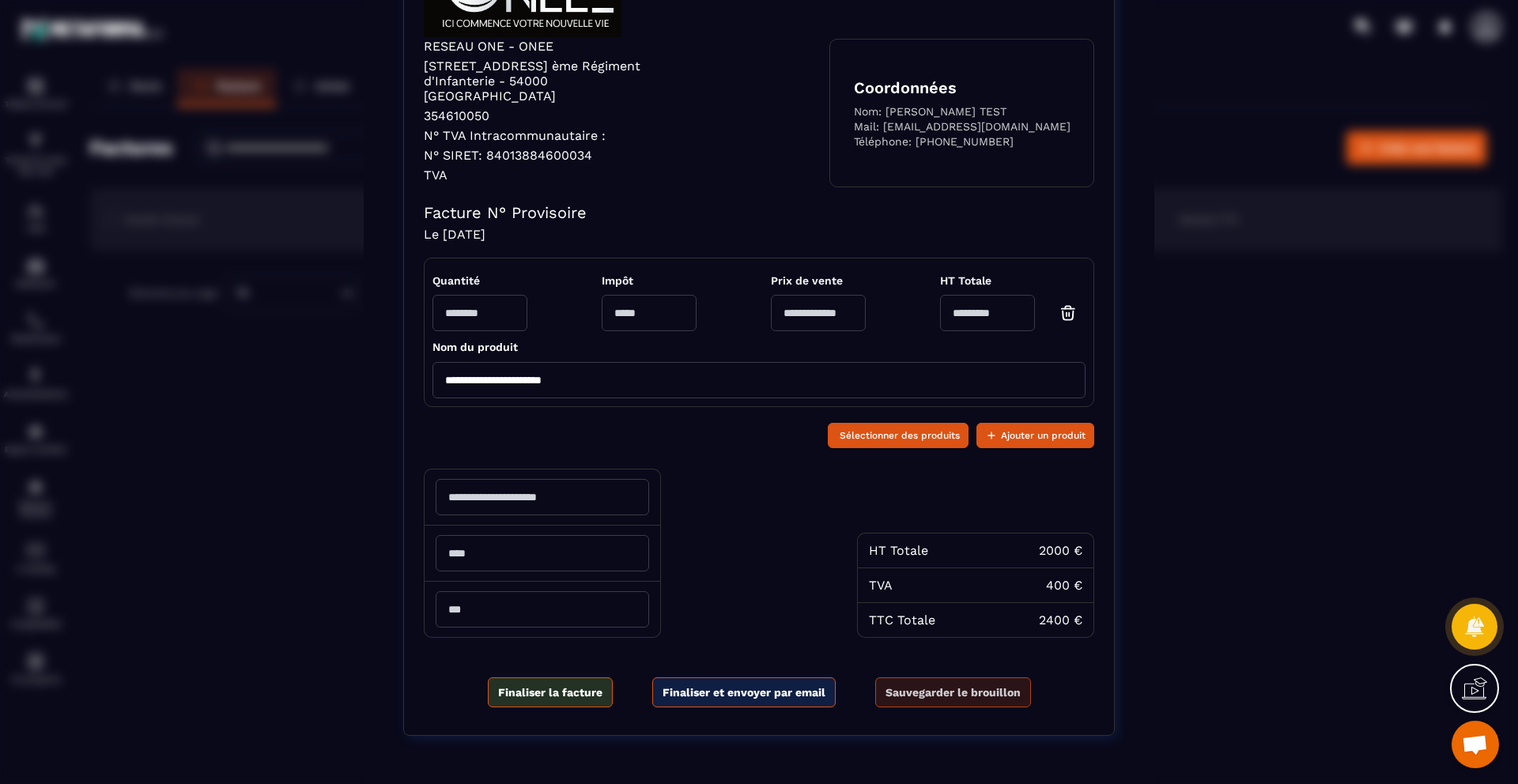
click at [959, 685] on span "Sauvegarder le brouillon" at bounding box center [953, 692] width 135 height 16
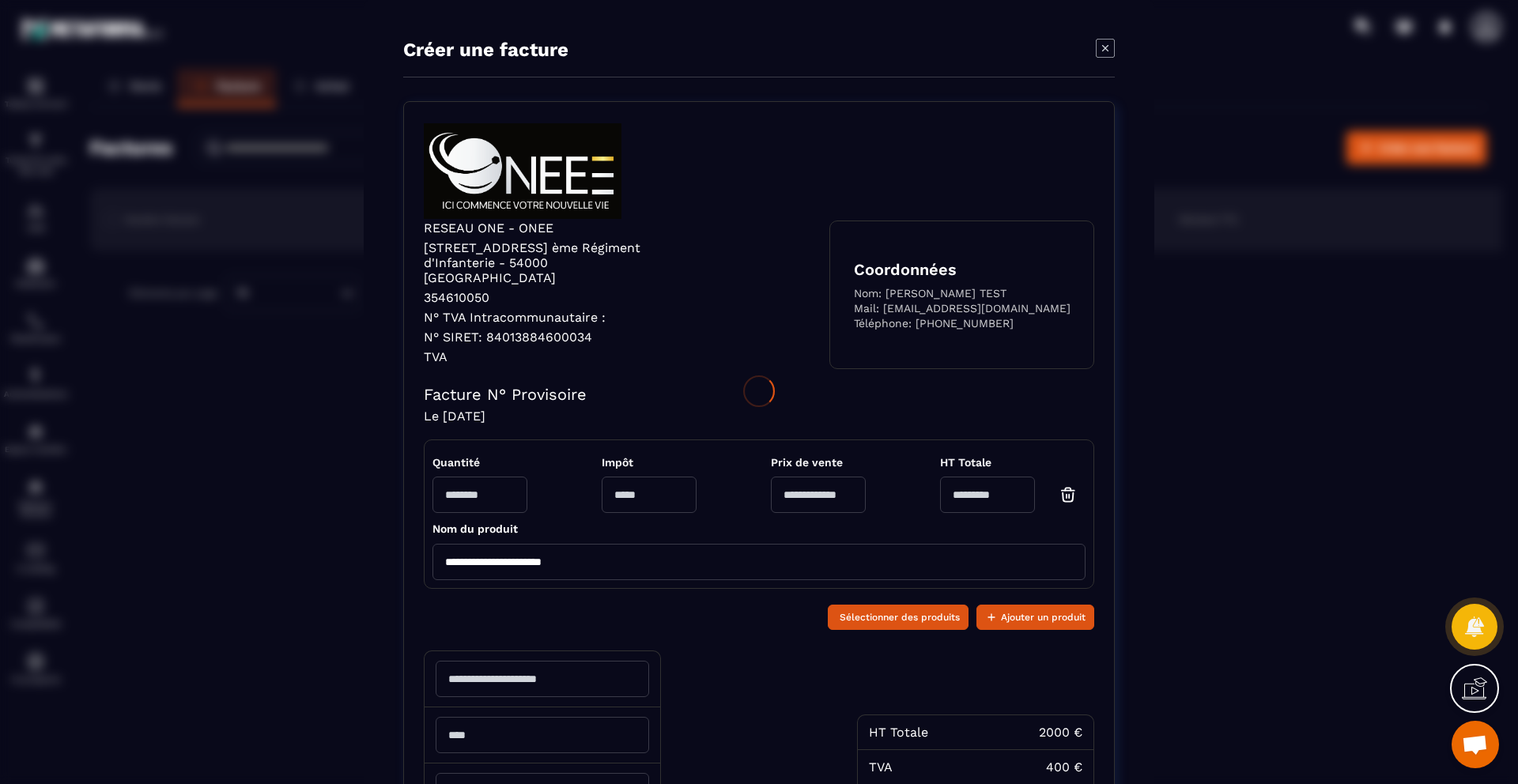
scroll to position [0, 0]
